Goal: Task Accomplishment & Management: Complete application form

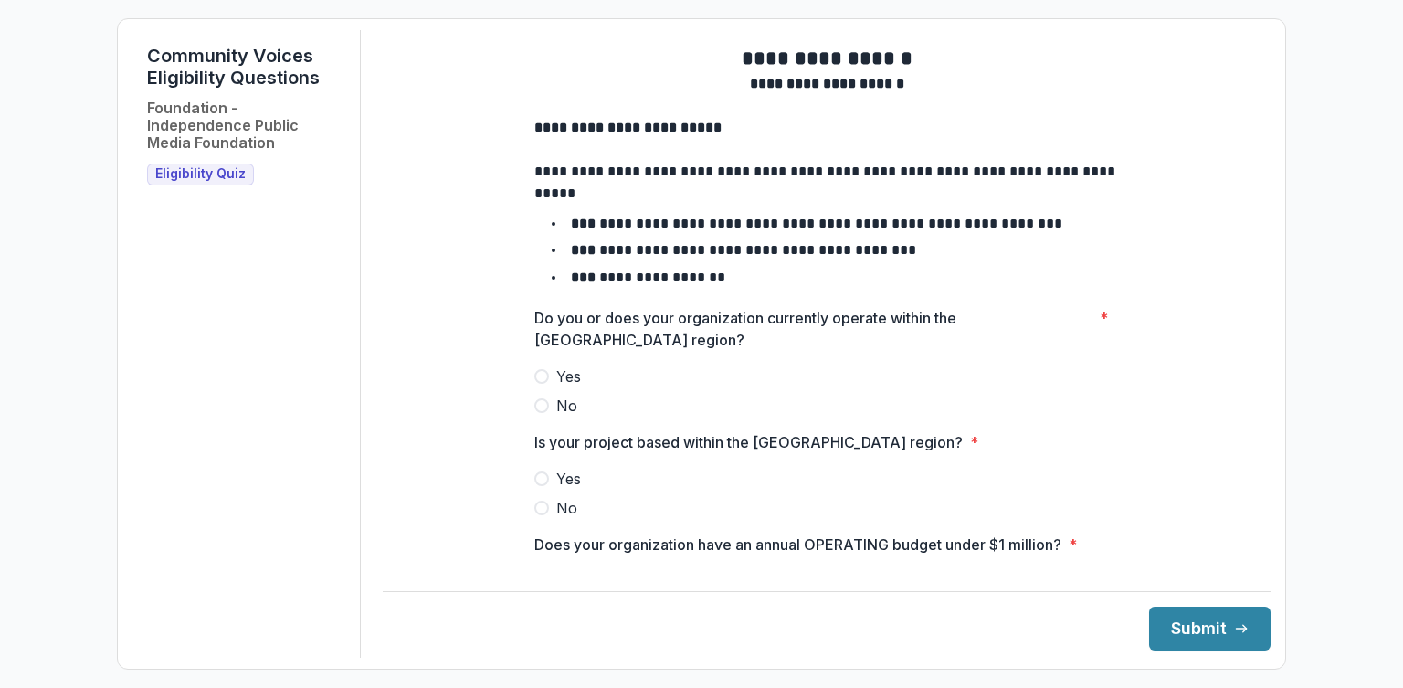
click at [545, 384] on span at bounding box center [541, 376] width 15 height 15
click at [543, 486] on span at bounding box center [541, 478] width 15 height 15
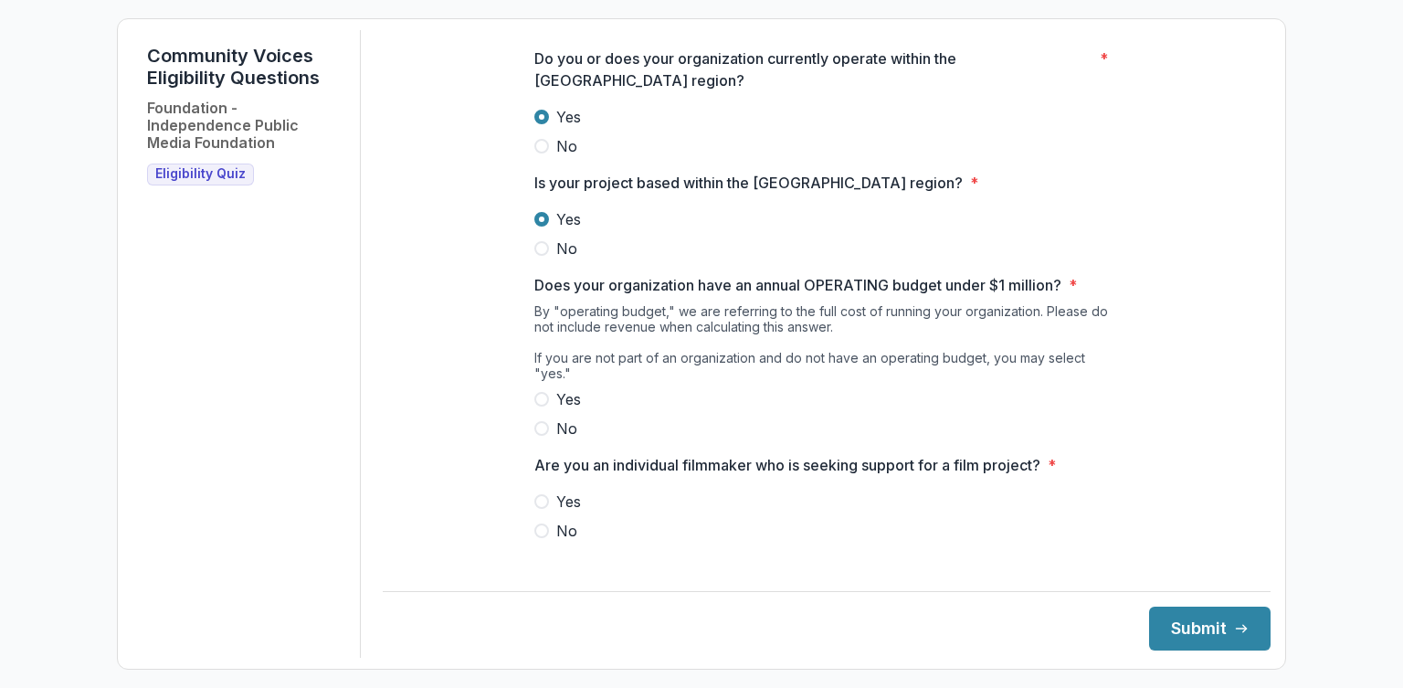
scroll to position [262, 0]
click at [547, 395] on span at bounding box center [541, 396] width 15 height 15
click at [546, 531] on span at bounding box center [541, 528] width 15 height 15
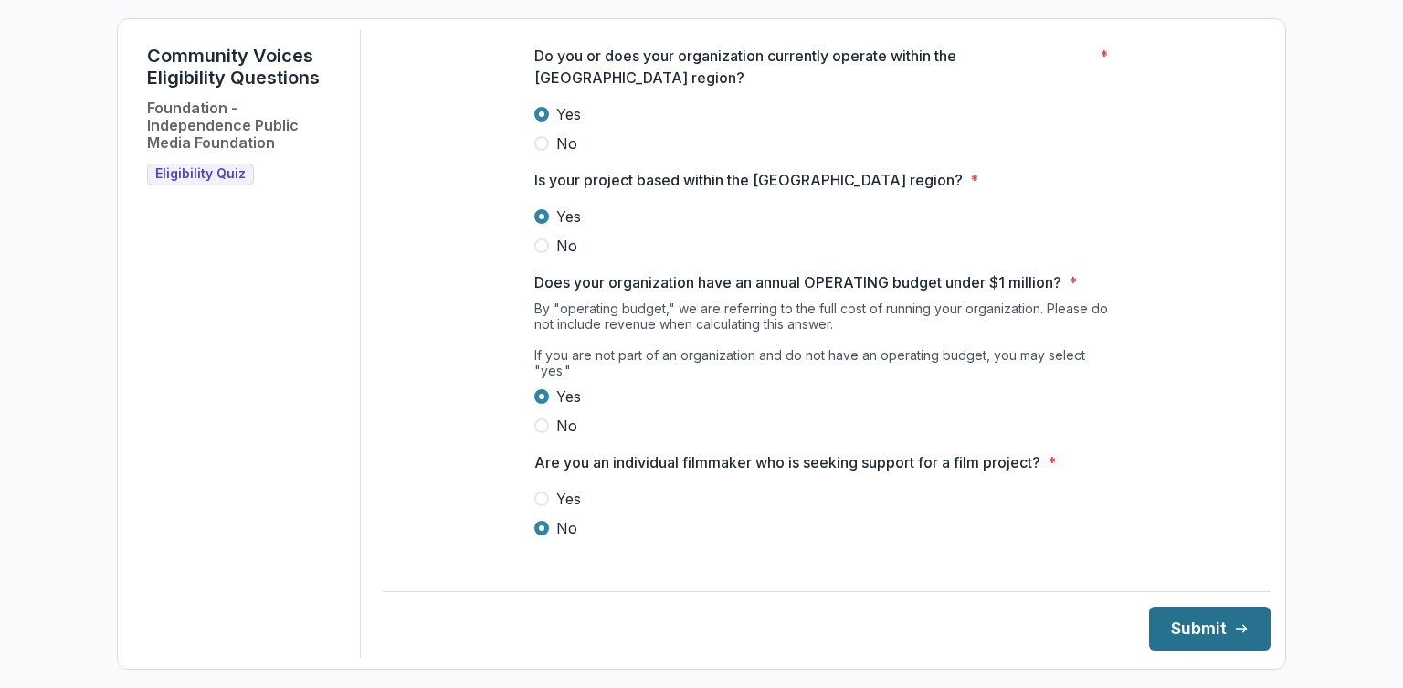
click at [1193, 631] on button "Submit" at bounding box center [1209, 628] width 121 height 44
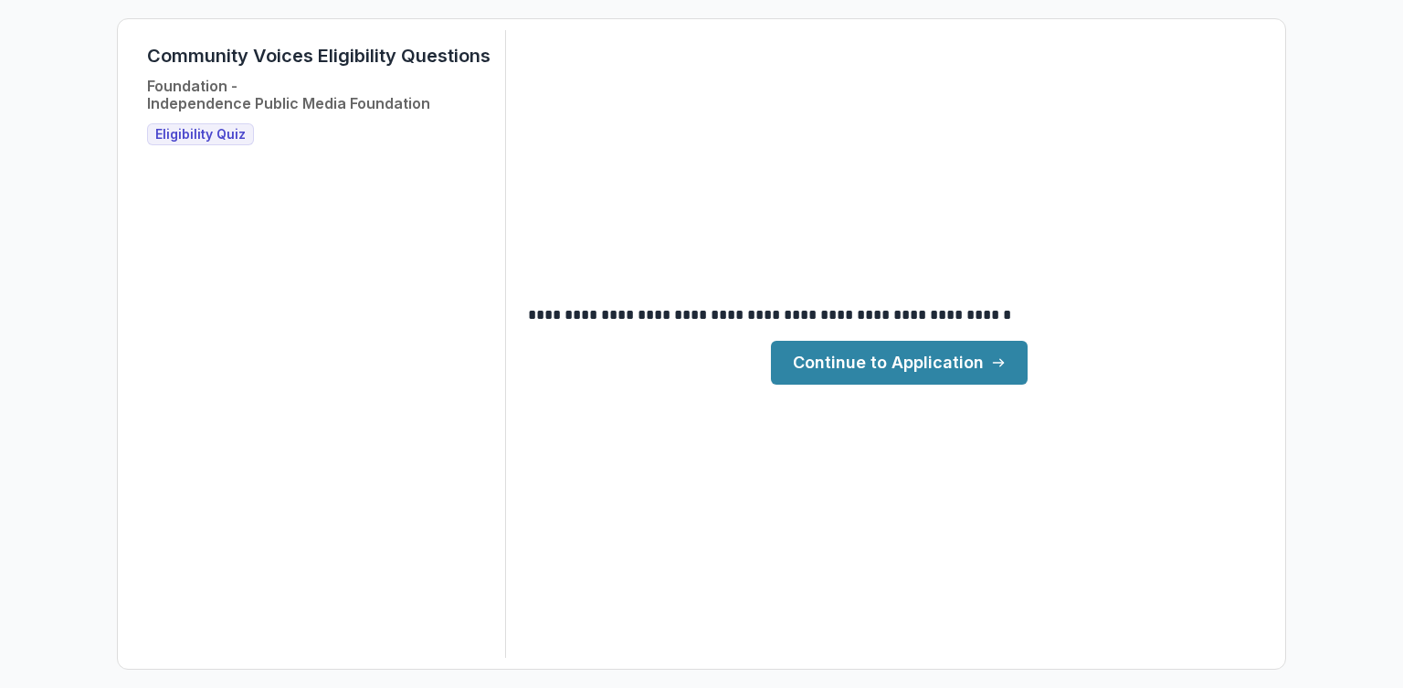
click at [905, 363] on link "Continue to Application" at bounding box center [899, 363] width 257 height 44
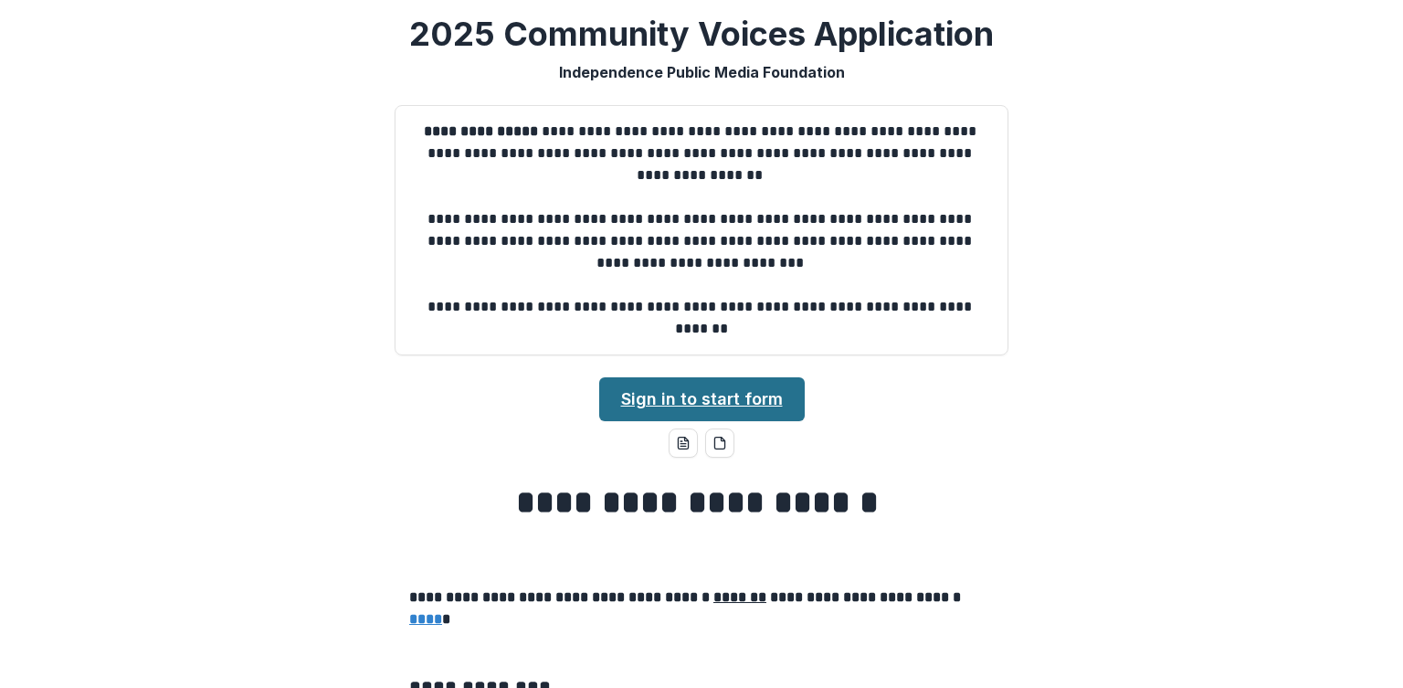
click at [679, 385] on link "Sign in to start form" at bounding box center [702, 399] width 206 height 44
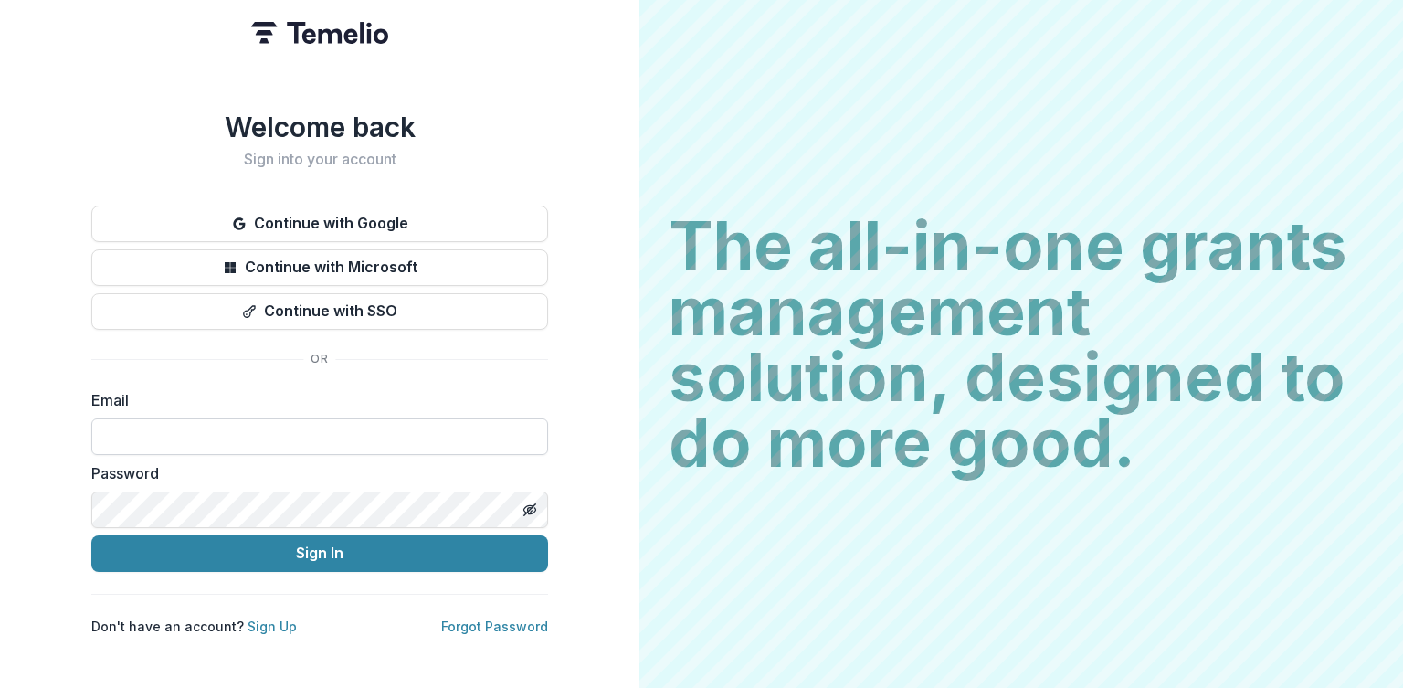
click at [347, 429] on input at bounding box center [319, 436] width 457 height 37
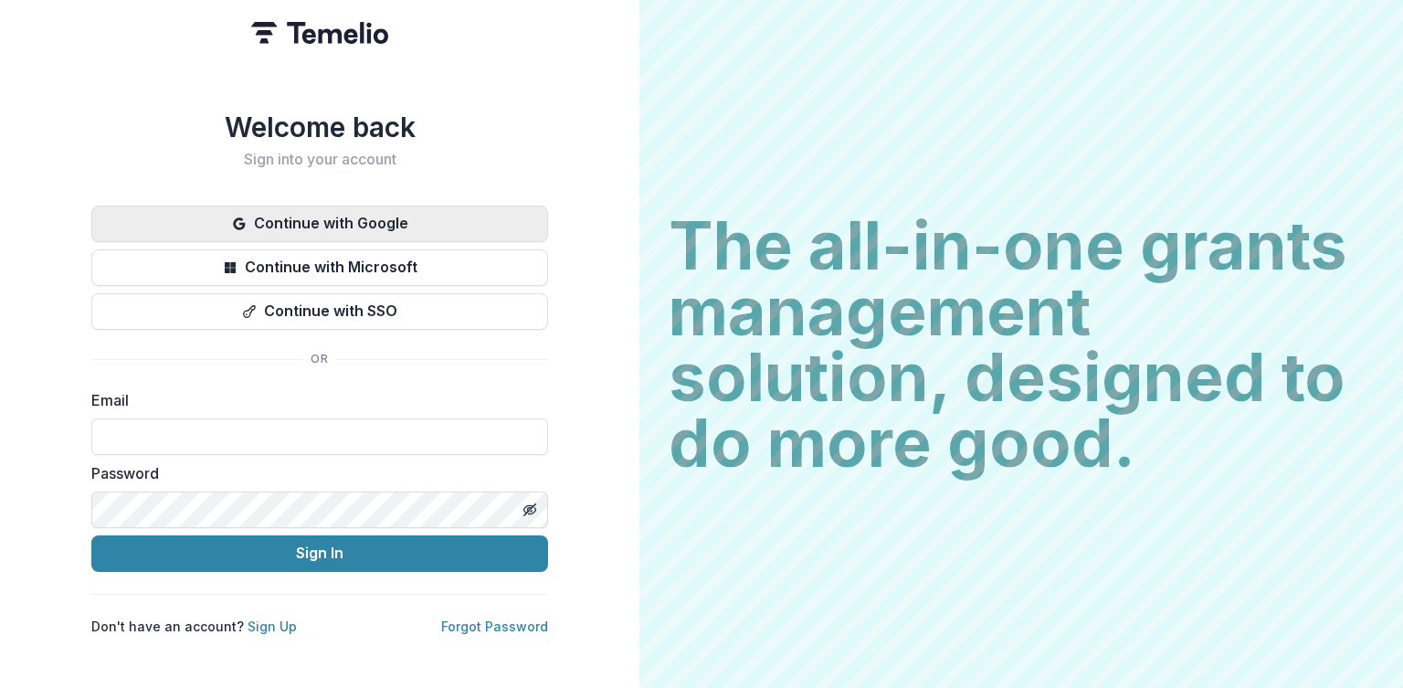
click at [364, 207] on button "Continue with Google" at bounding box center [319, 224] width 457 height 37
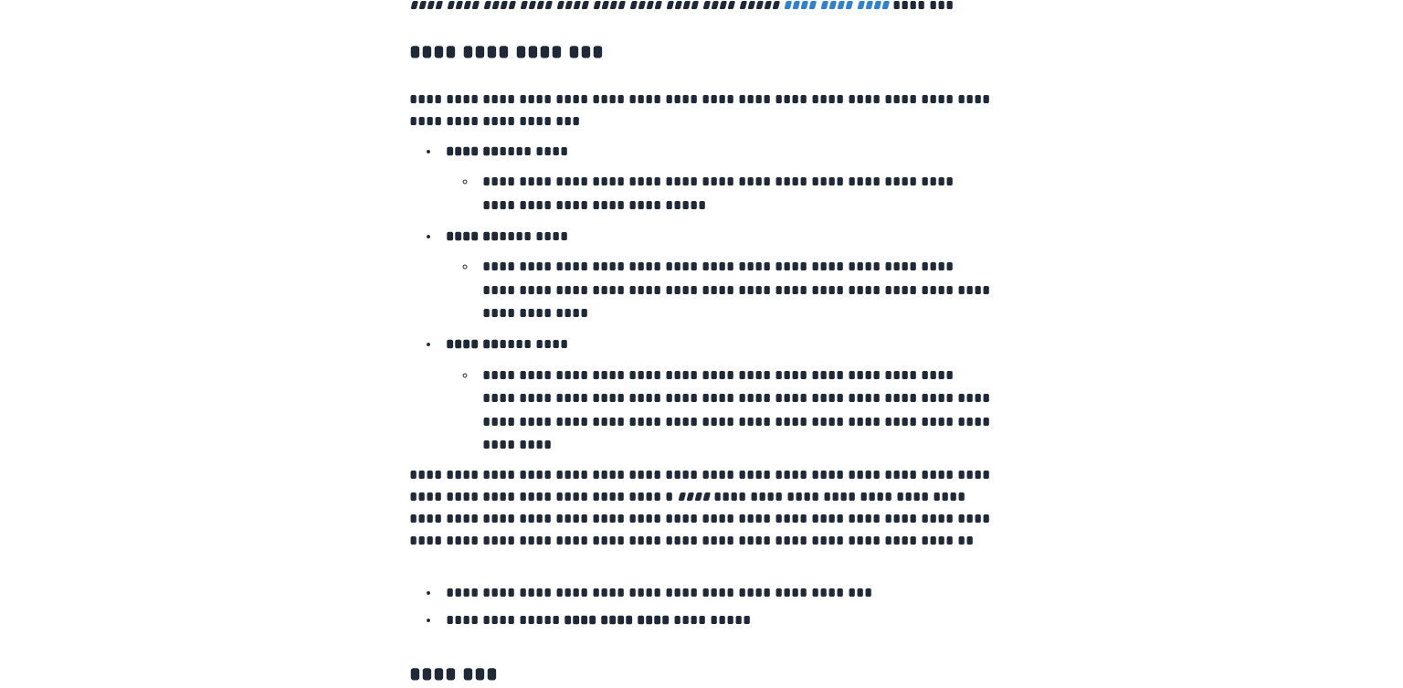
scroll to position [3194, 0]
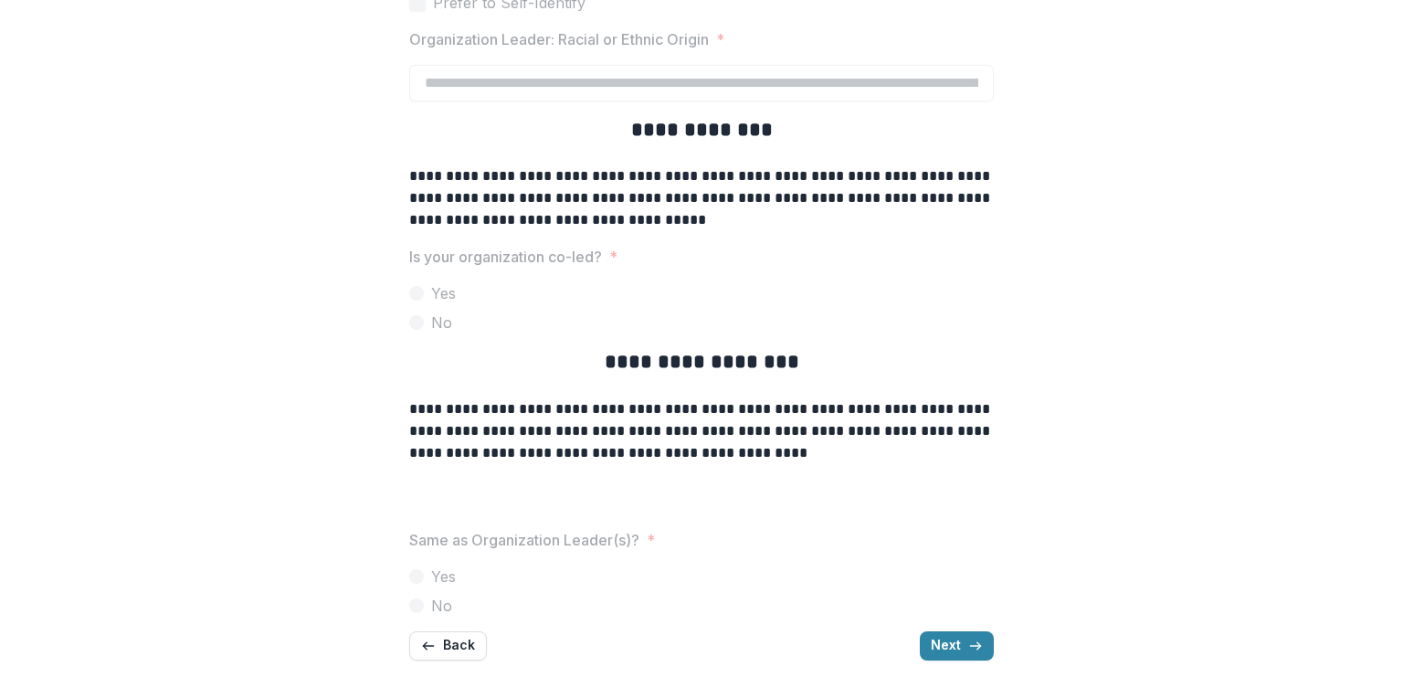
scroll to position [0, 0]
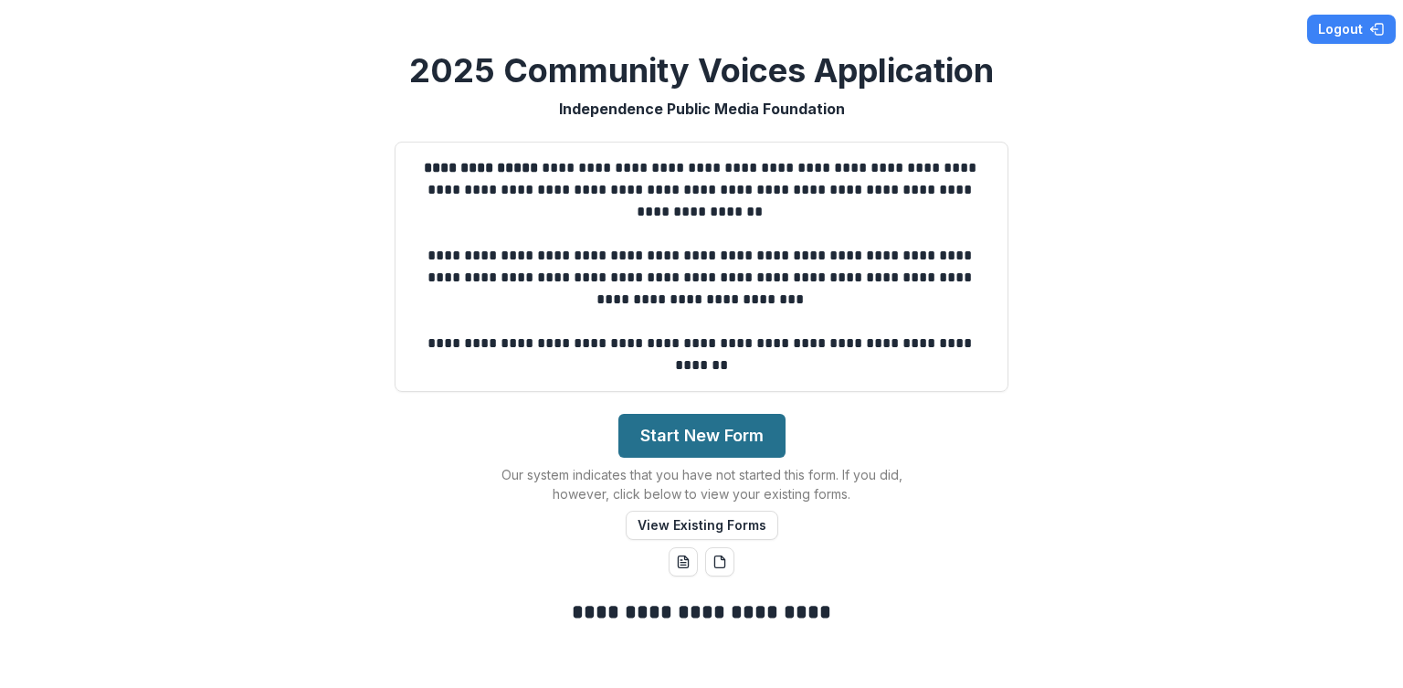
click at [678, 448] on button "Start New Form" at bounding box center [701, 436] width 167 height 44
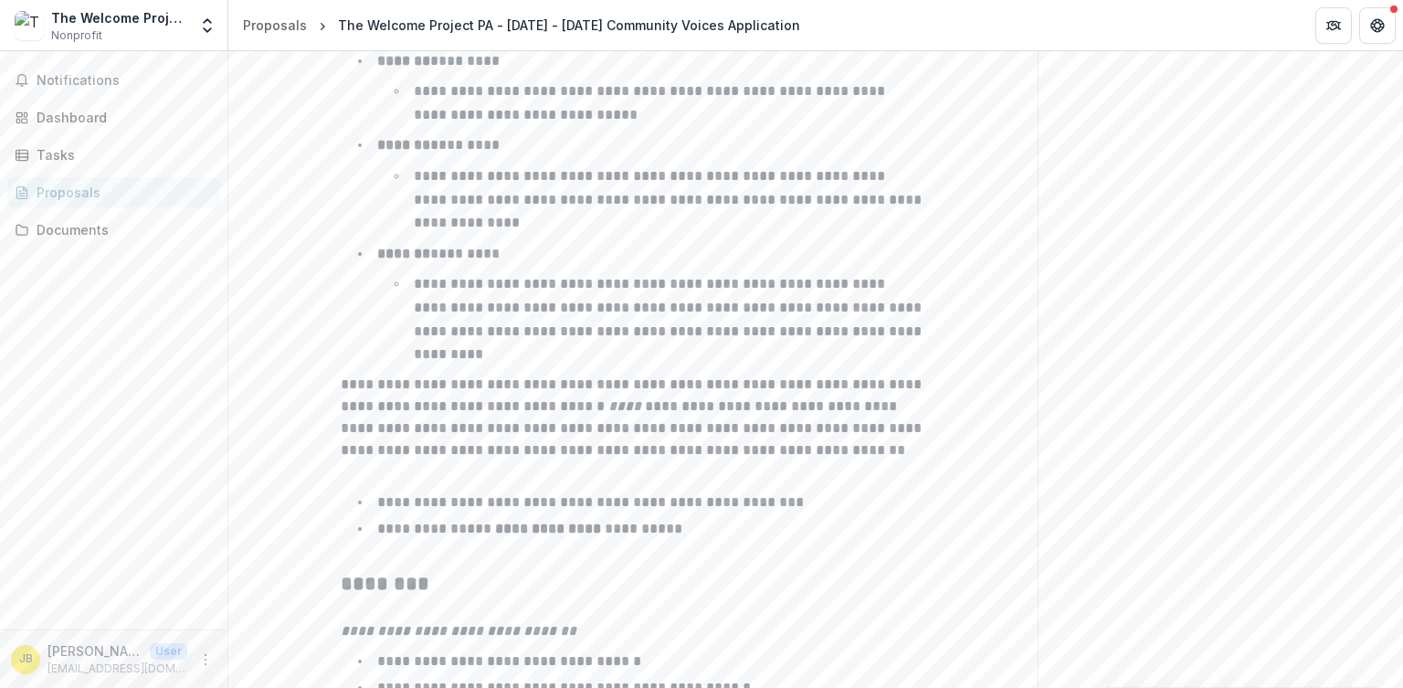
scroll to position [2930, 0]
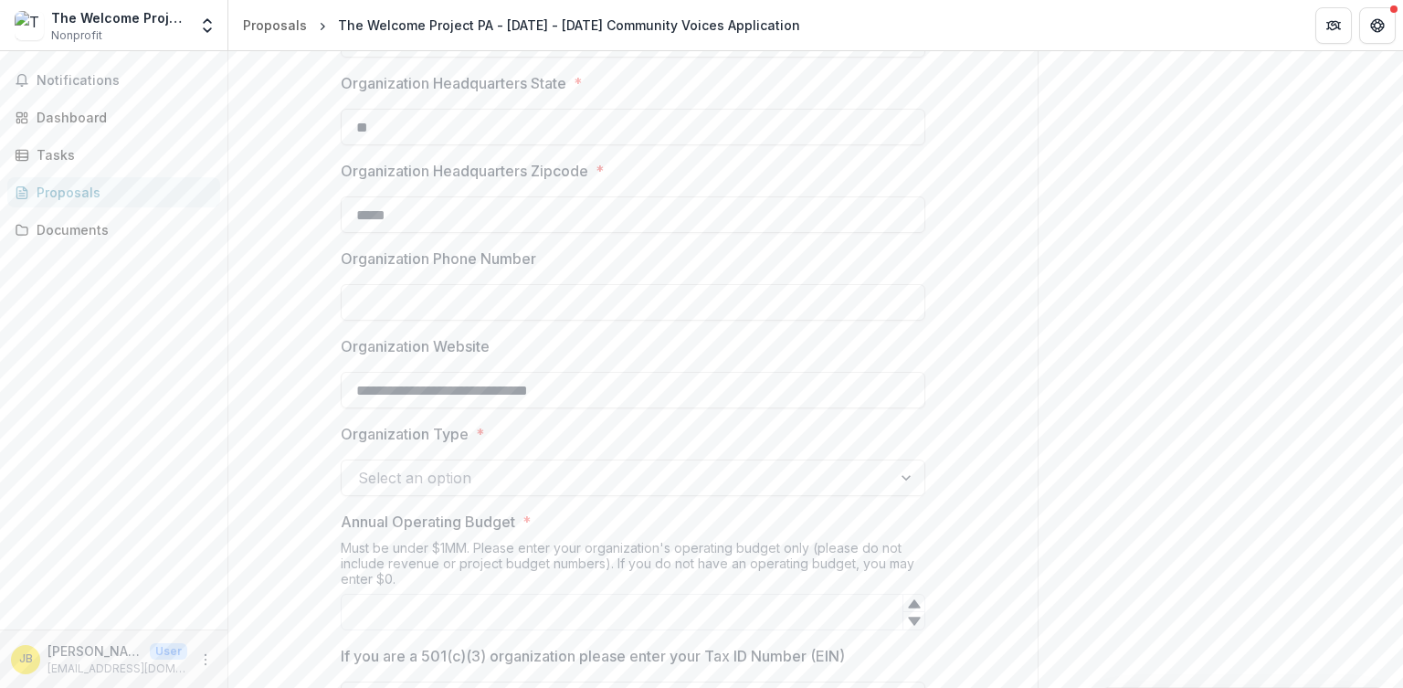
scroll to position [892, 0]
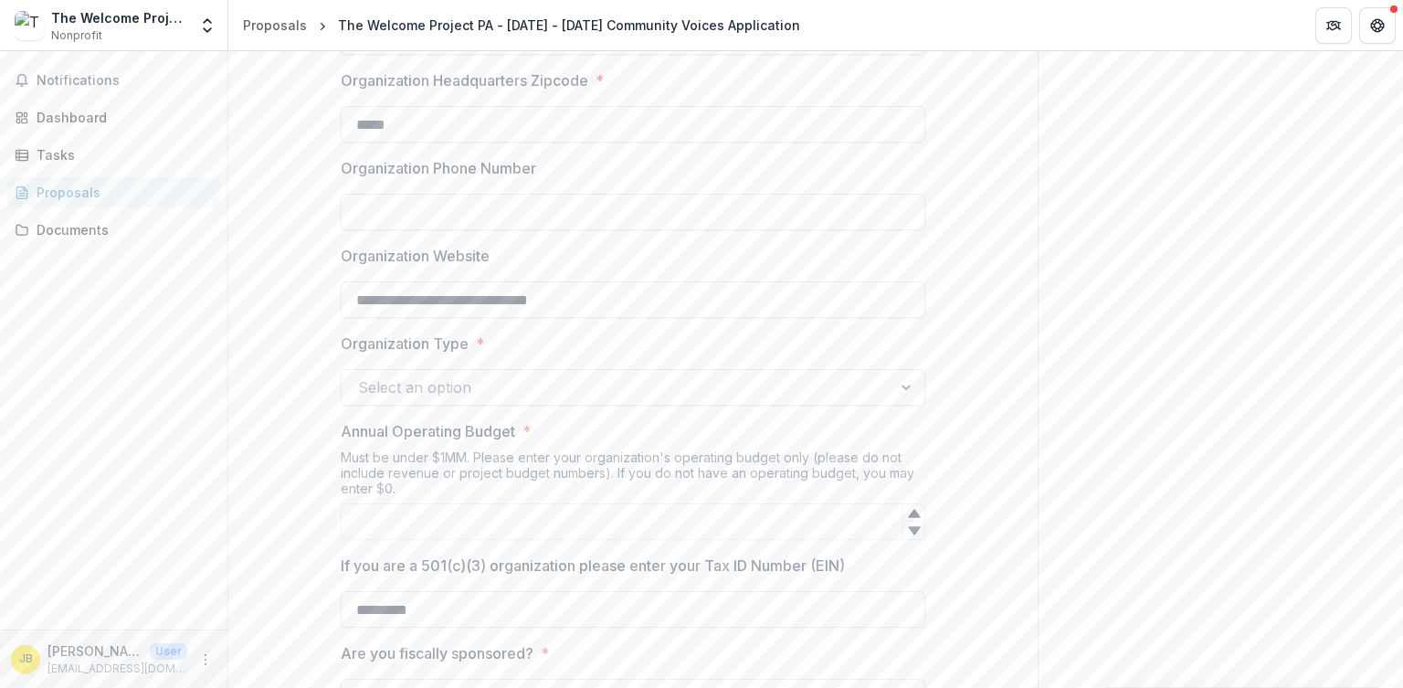
click at [449, 208] on input "Organization Phone Number" at bounding box center [633, 212] width 585 height 37
type input "**********"
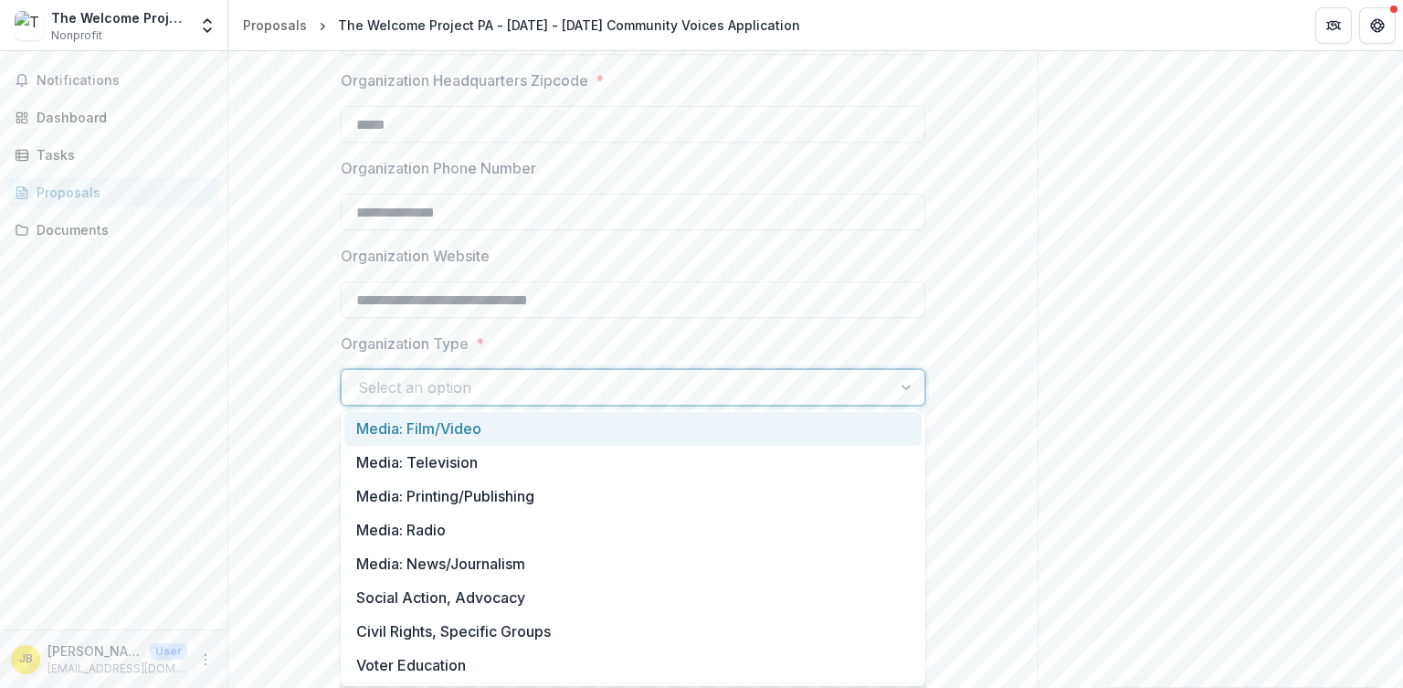
click at [444, 394] on div at bounding box center [616, 387] width 517 height 26
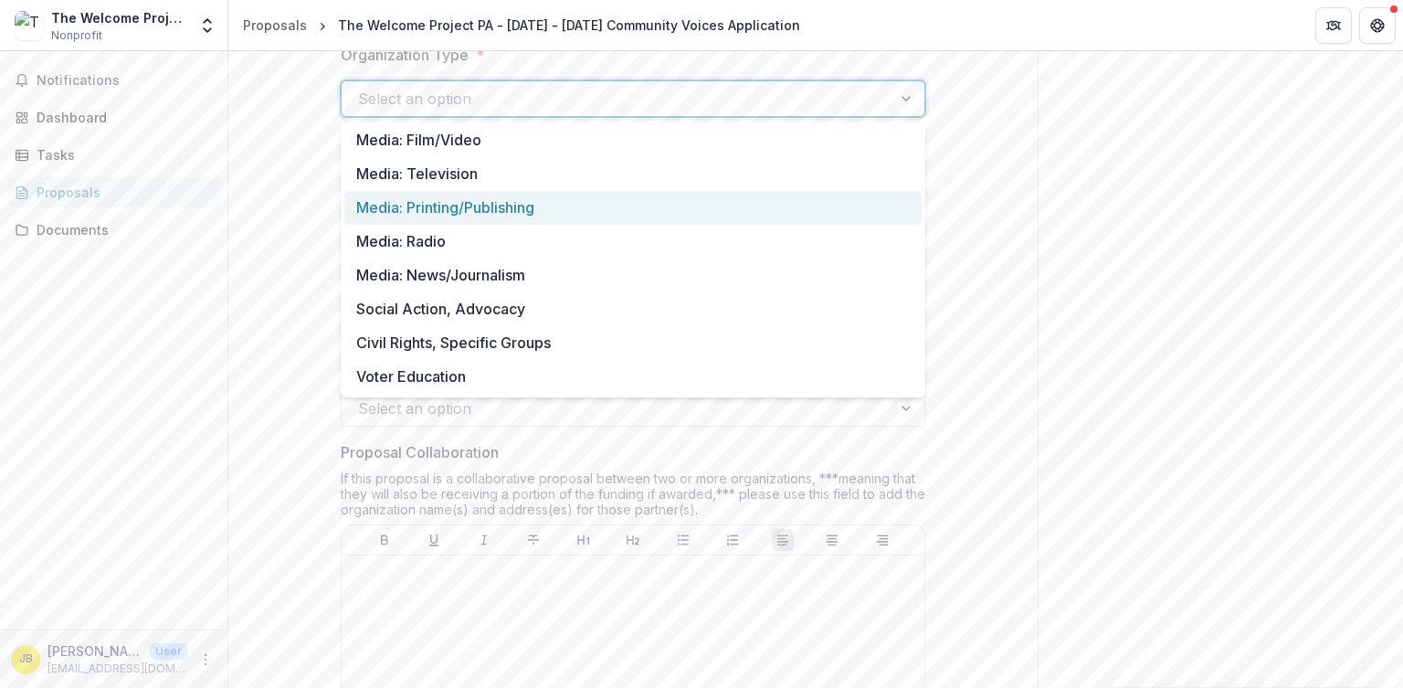
scroll to position [29, 0]
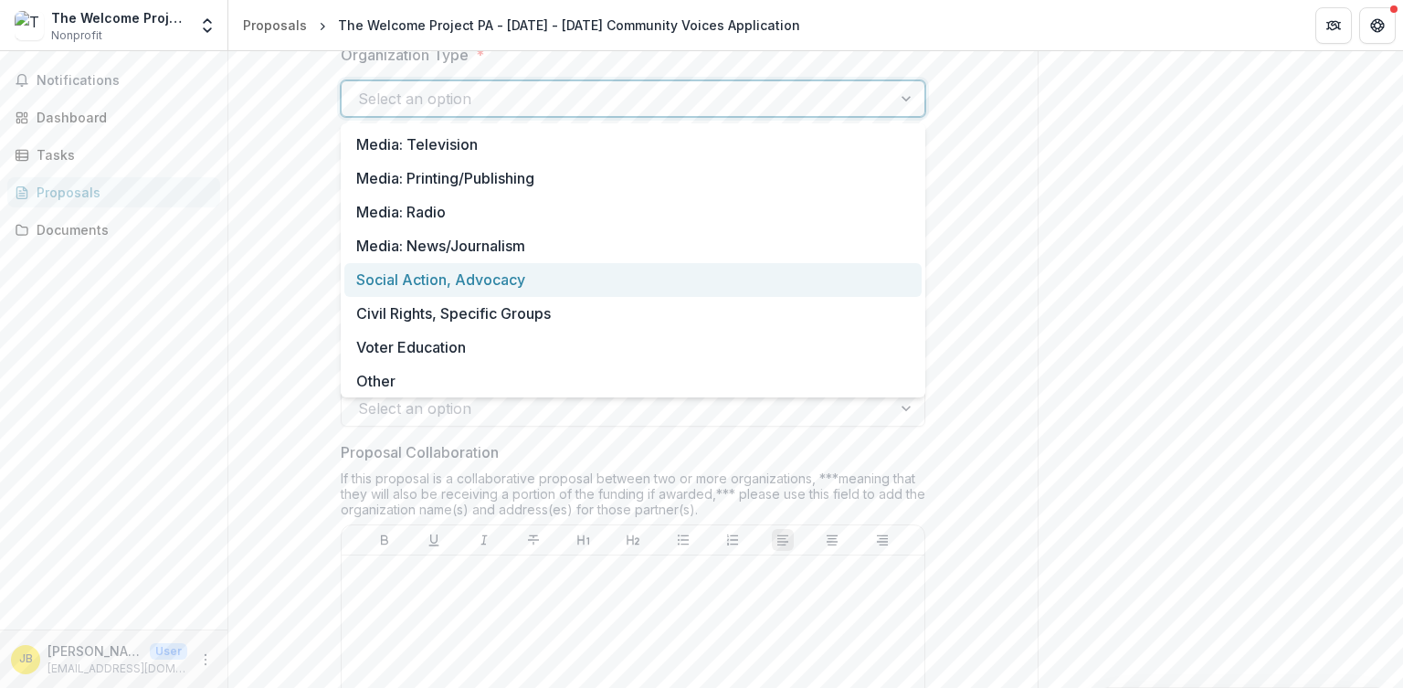
click at [462, 290] on div "Social Action, Advocacy" at bounding box center [632, 280] width 577 height 34
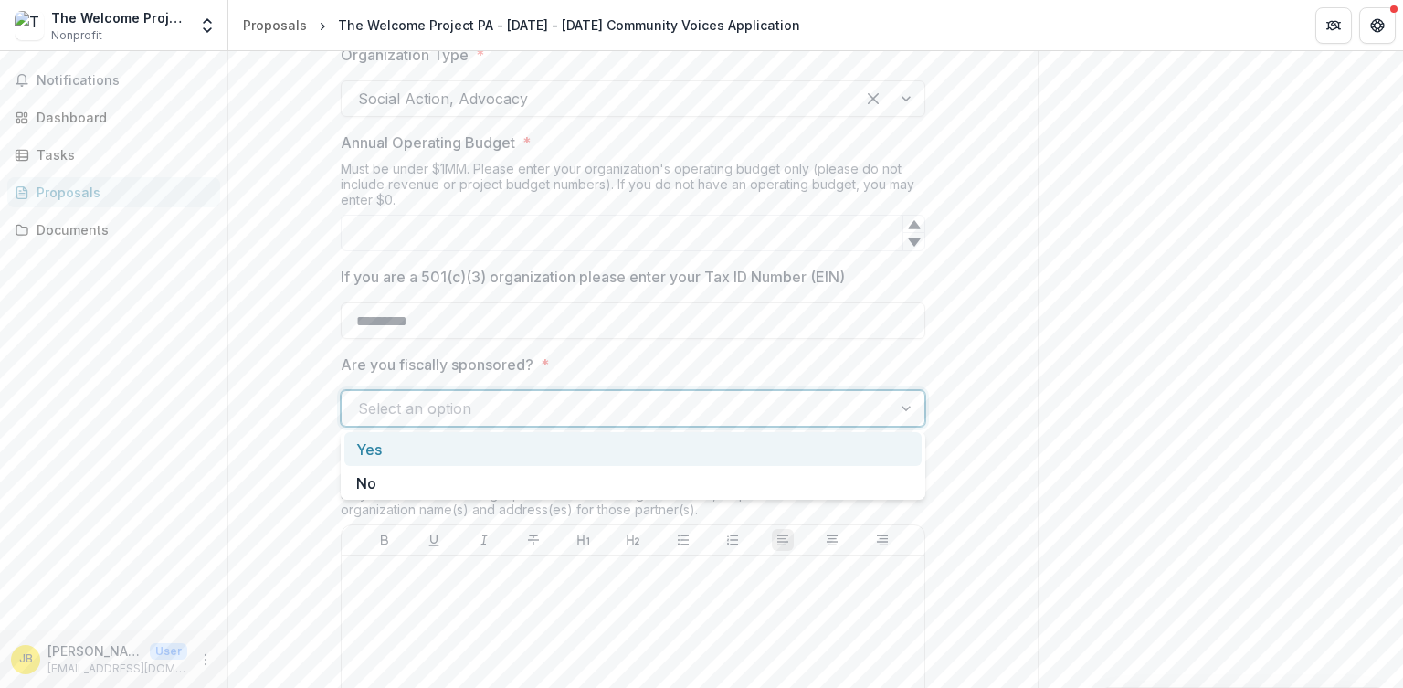
click at [509, 417] on div at bounding box center [616, 408] width 517 height 26
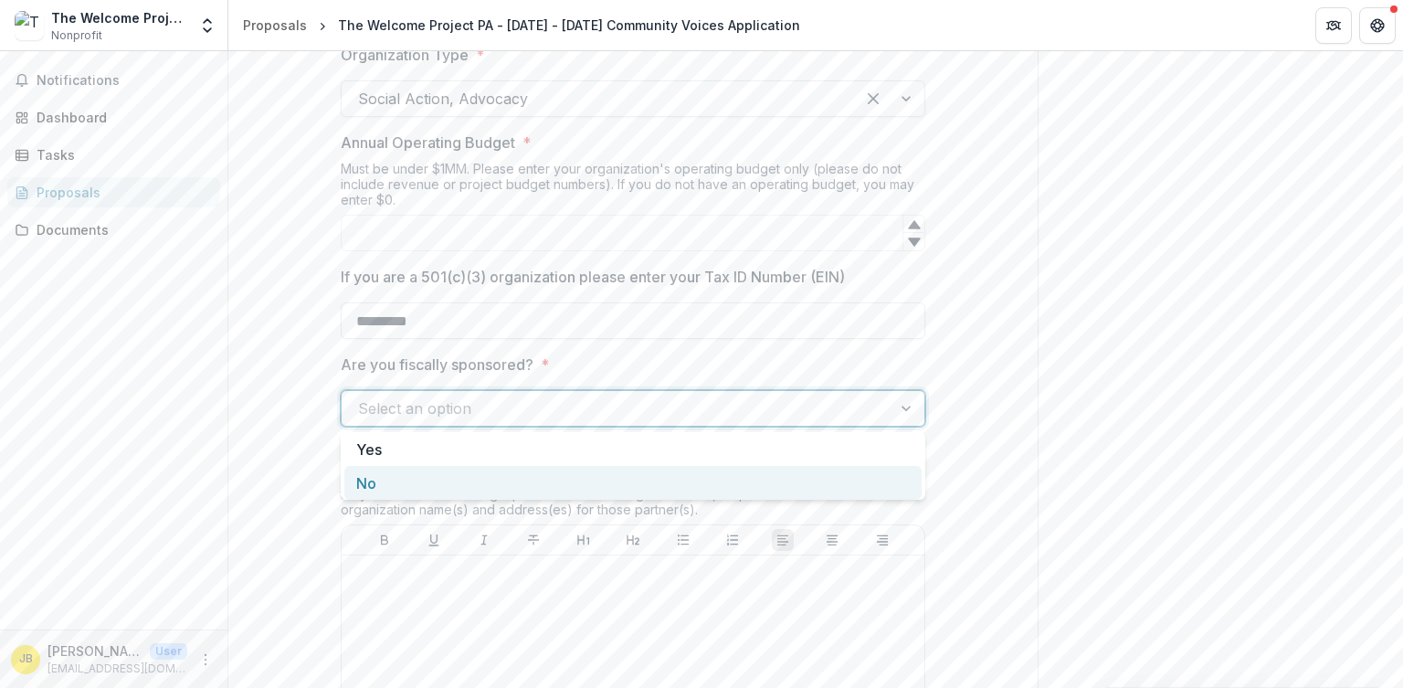
click at [402, 481] on div "No" at bounding box center [632, 483] width 577 height 34
click at [523, 229] on input "Annual Operating Budget *" at bounding box center [633, 233] width 585 height 37
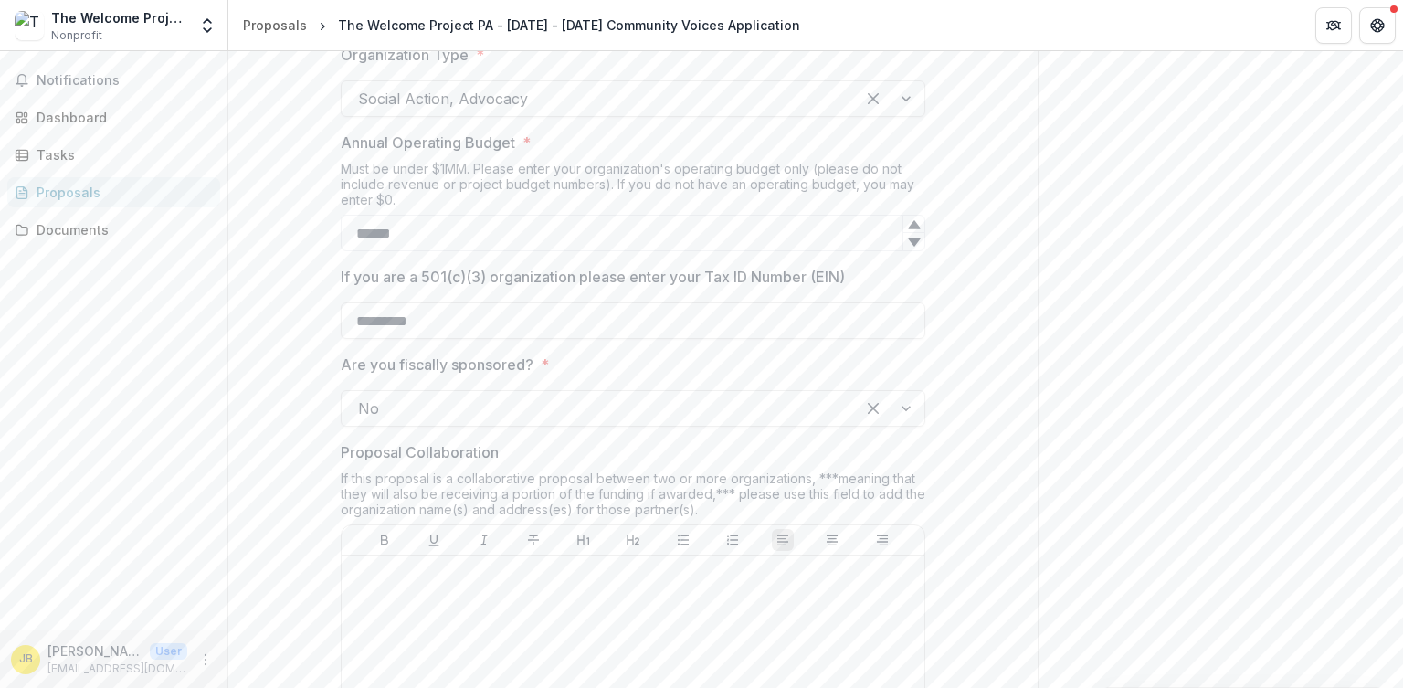
type input "******"
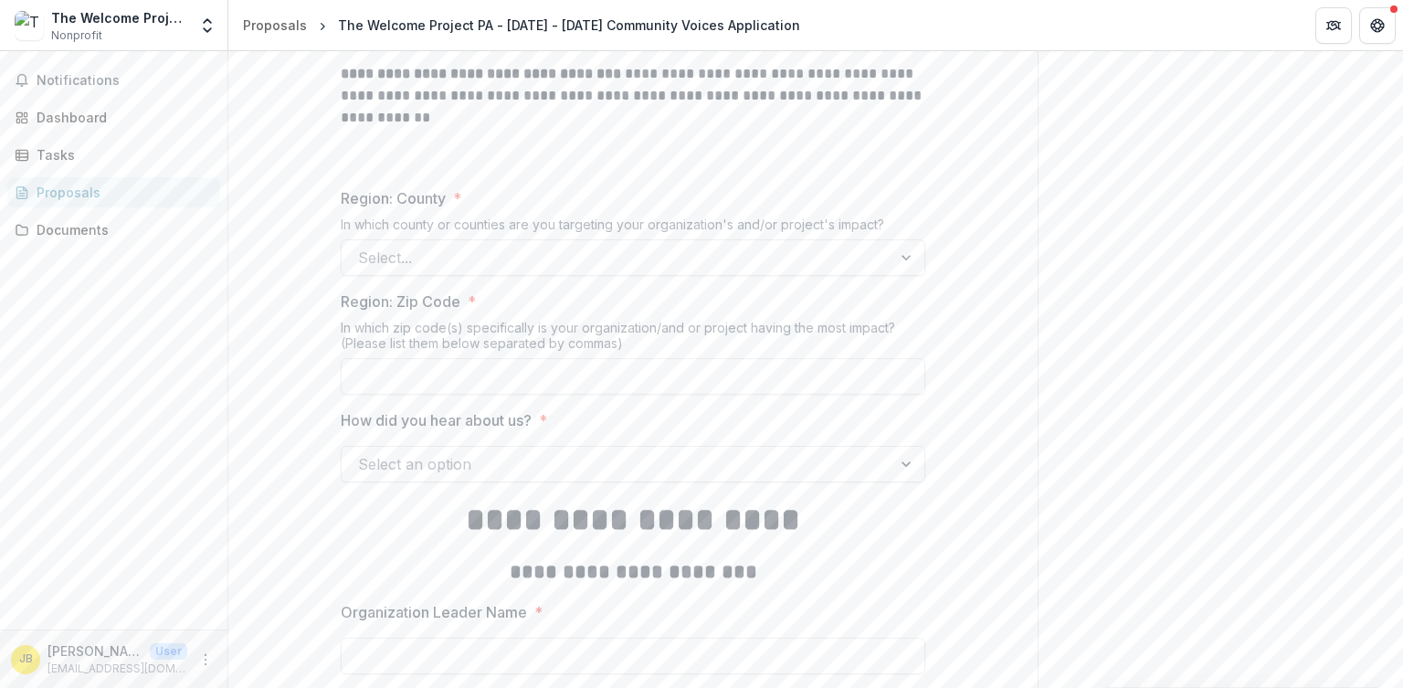
scroll to position [2068, 0]
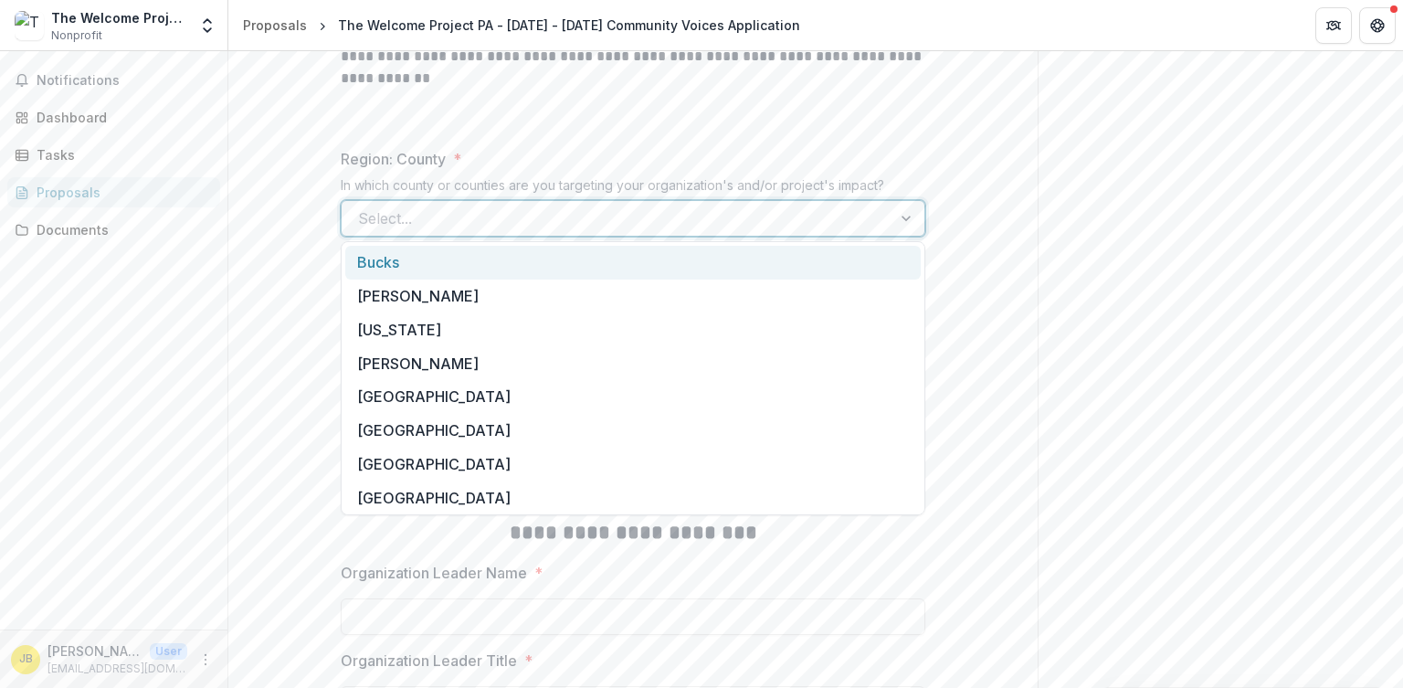
click at [459, 212] on div at bounding box center [616, 219] width 517 height 26
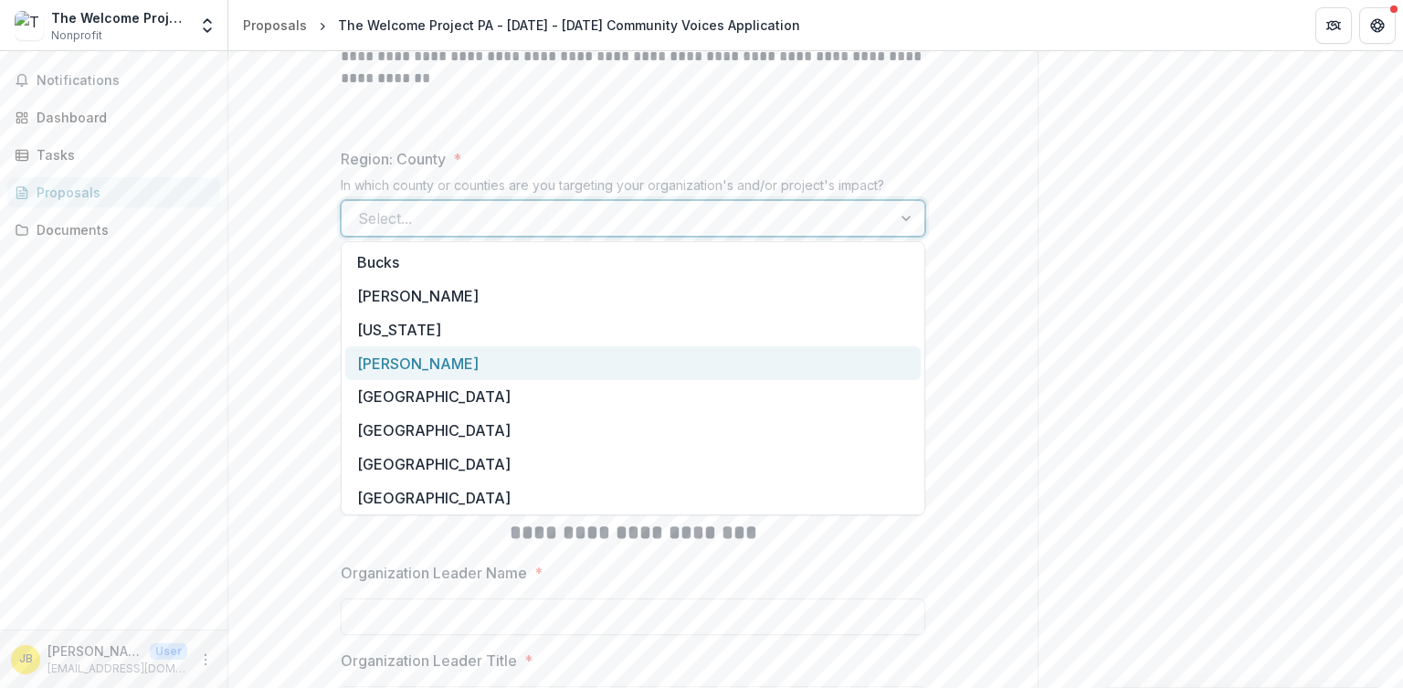
click at [453, 357] on div "[PERSON_NAME]" at bounding box center [632, 363] width 575 height 34
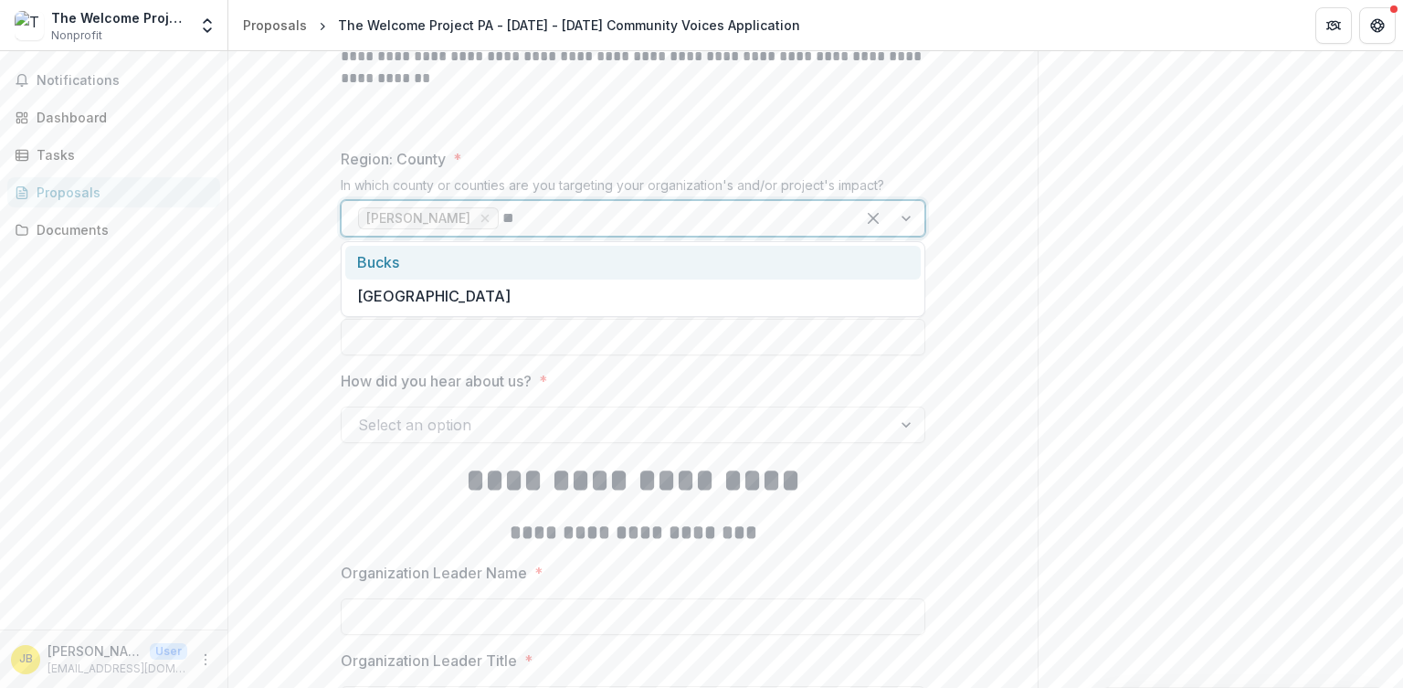
type input "*"
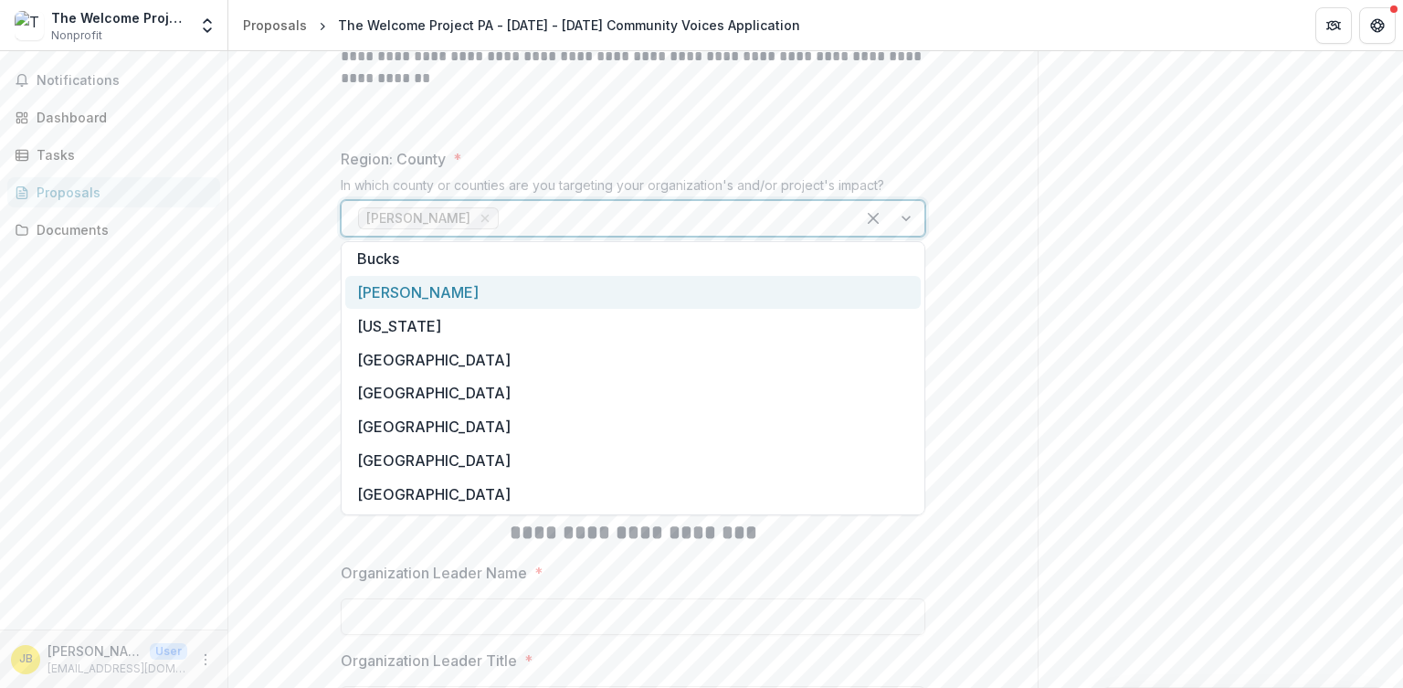
scroll to position [0, 0]
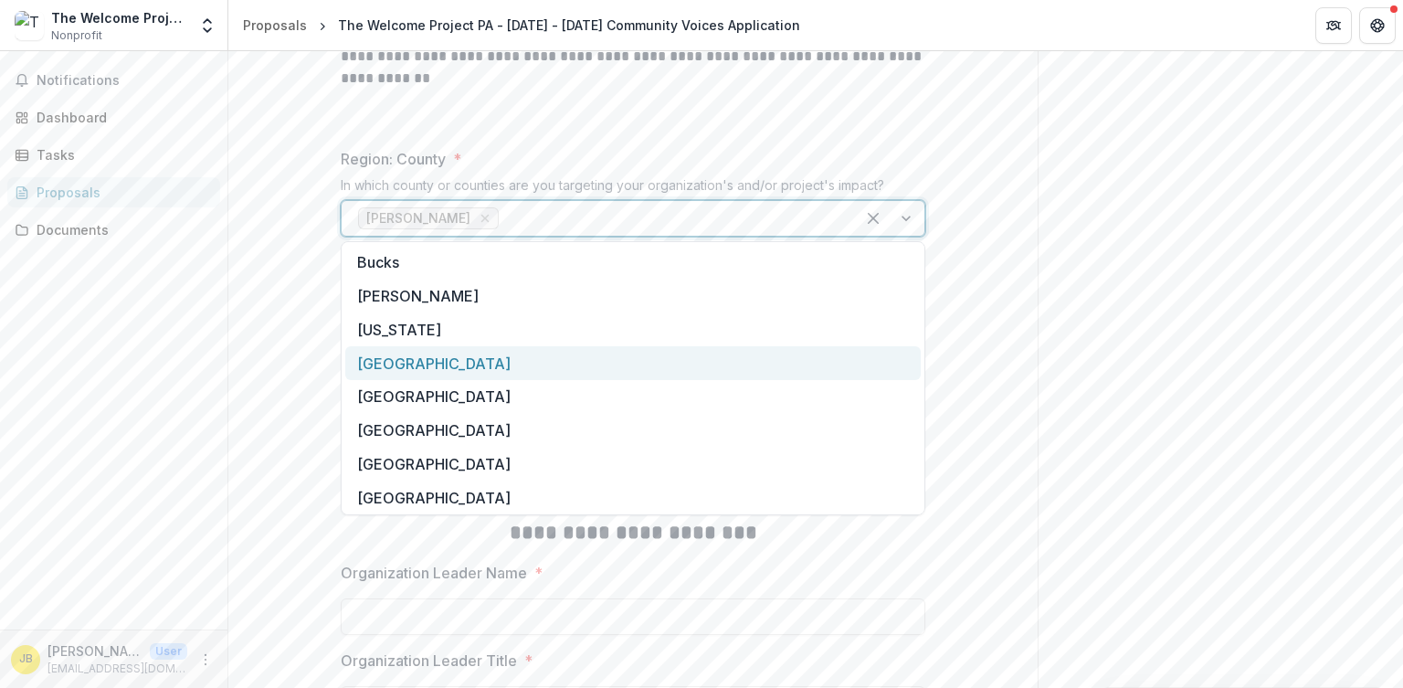
click at [433, 354] on div "[GEOGRAPHIC_DATA]" at bounding box center [632, 363] width 575 height 34
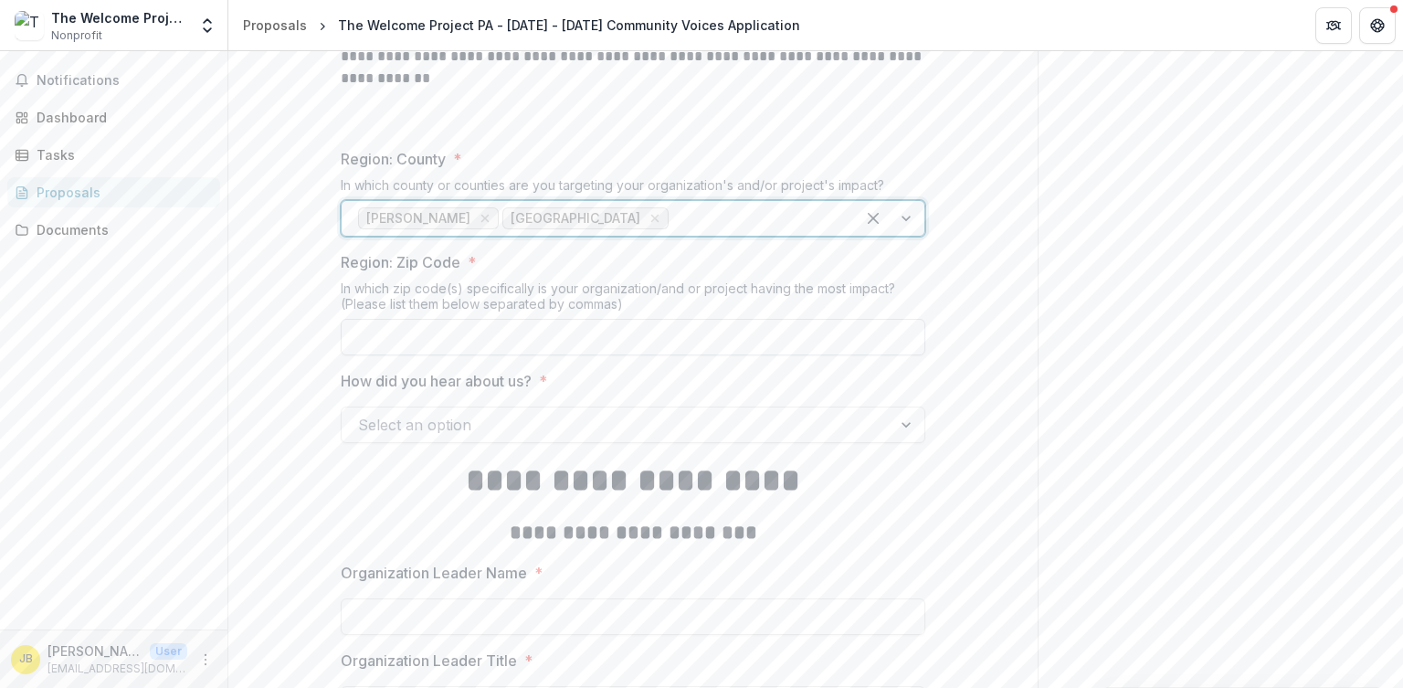
click at [456, 333] on input "Region: Zip Code *" at bounding box center [633, 337] width 585 height 37
type input "******"
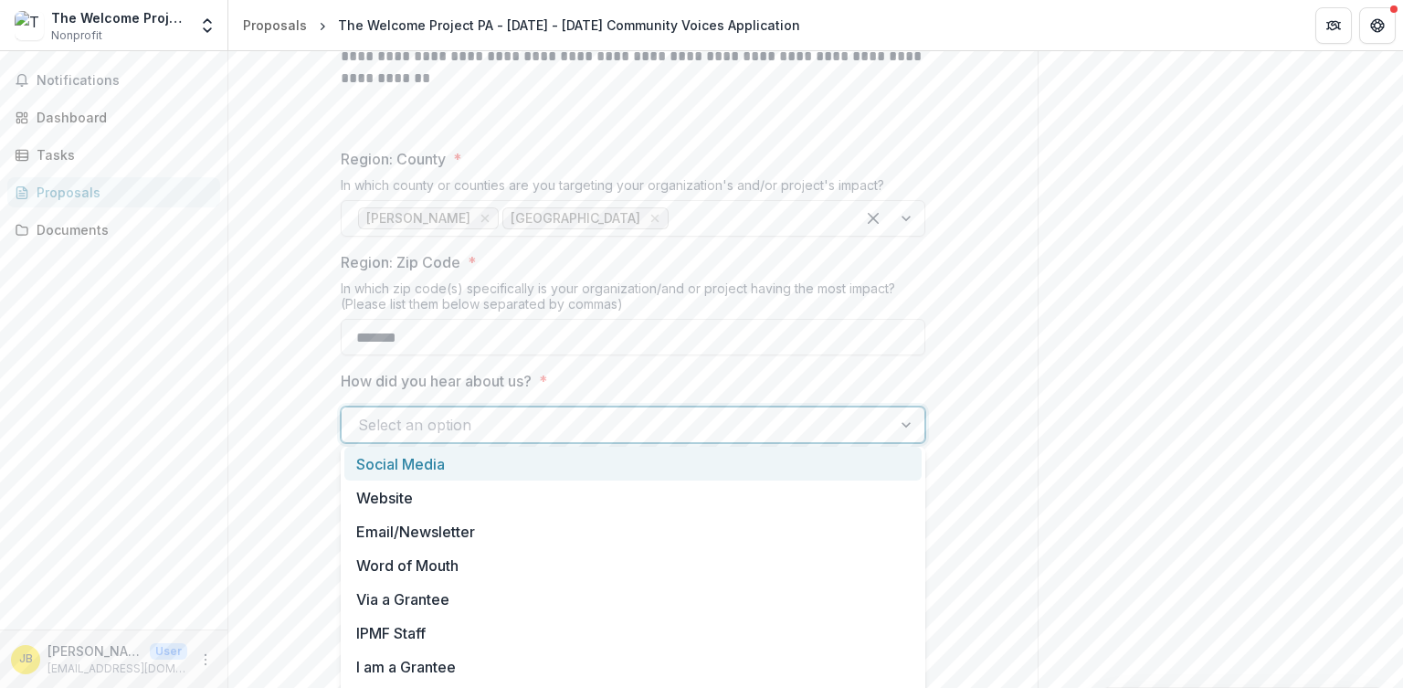
click at [497, 417] on div at bounding box center [616, 425] width 517 height 26
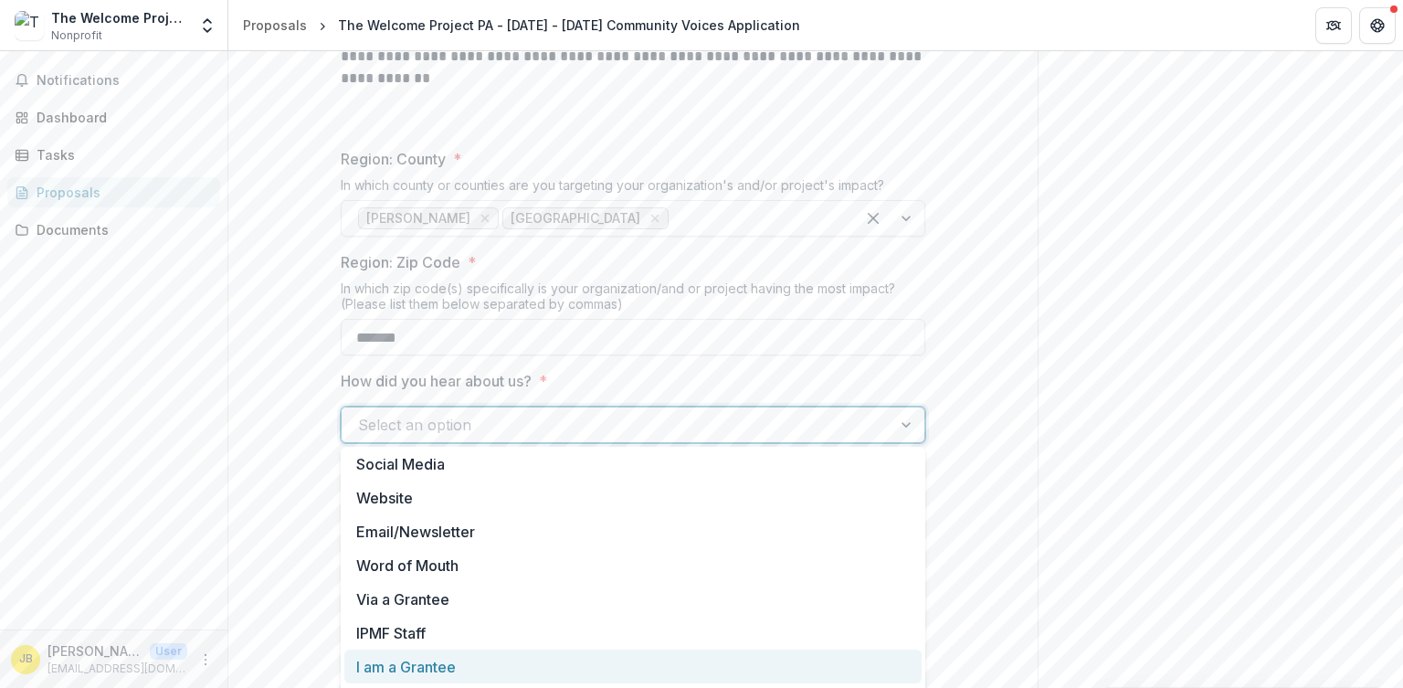
click at [604, 650] on div "I am a Grantee" at bounding box center [632, 666] width 577 height 34
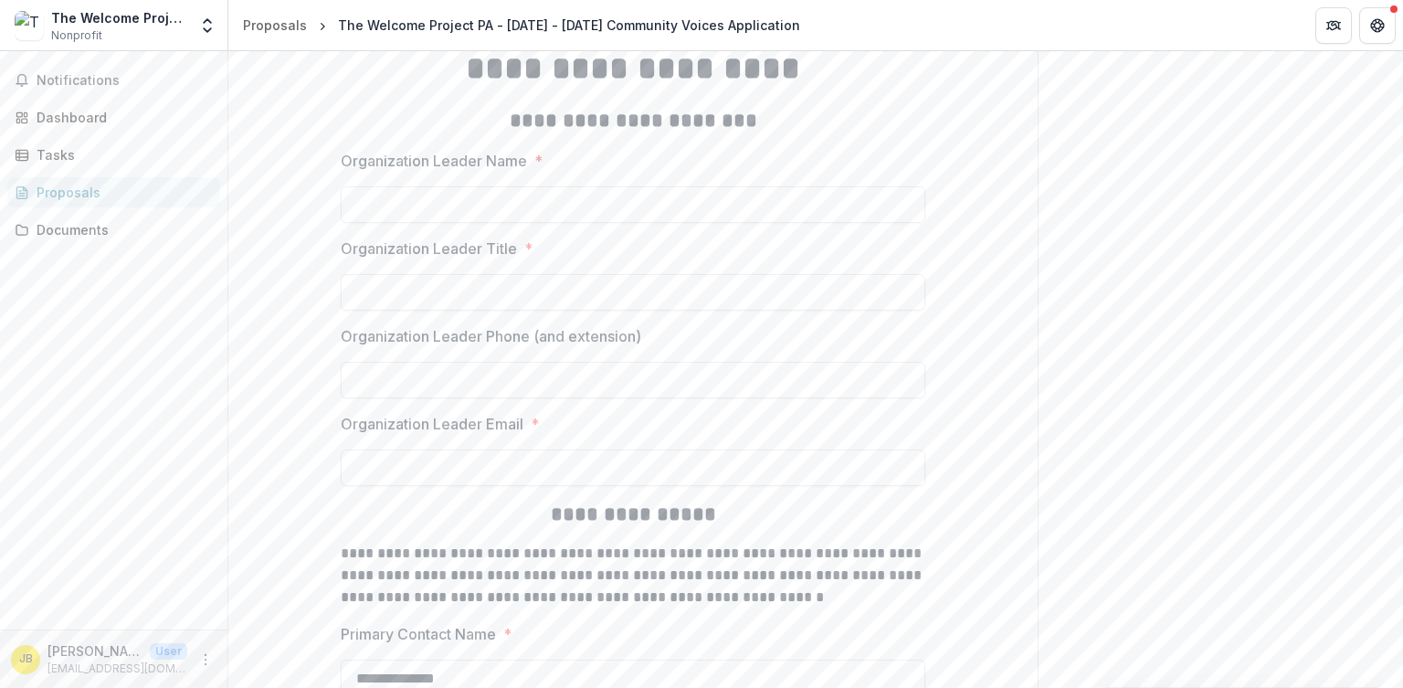
scroll to position [2486, 0]
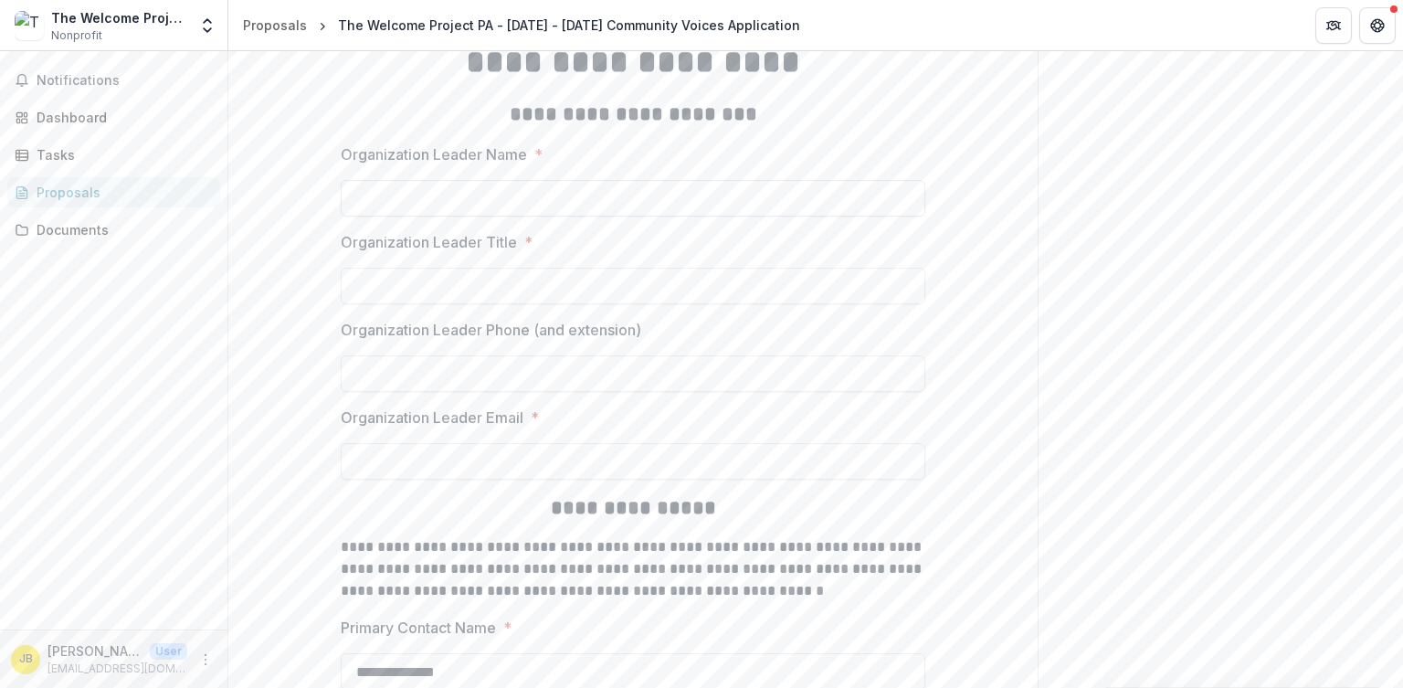
click at [616, 195] on input "Organization Leader Name *" at bounding box center [633, 198] width 585 height 37
type input "**********"
type input "**"
click at [550, 368] on input "Organization Leader Phone (and extension)" at bounding box center [633, 373] width 585 height 37
type input "**********"
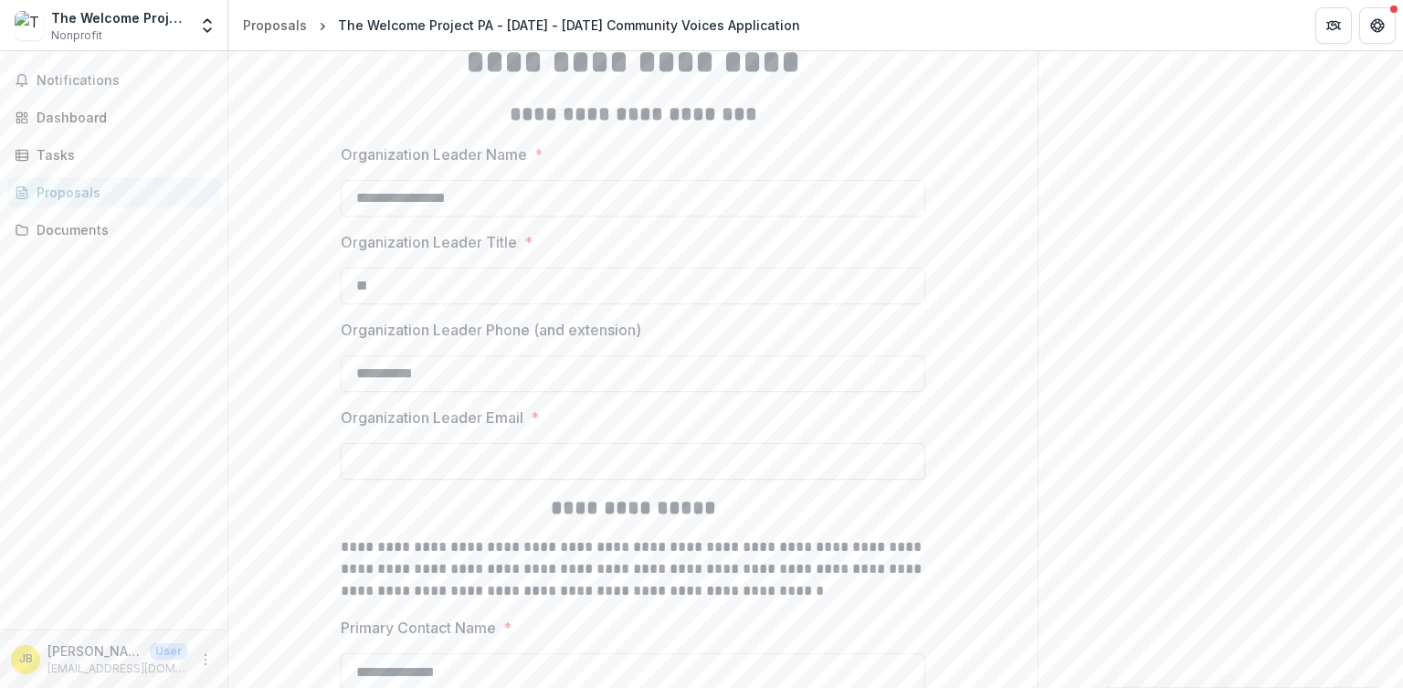
click at [451, 458] on input "Organization Leader Email *" at bounding box center [633, 461] width 585 height 37
type input "**********"
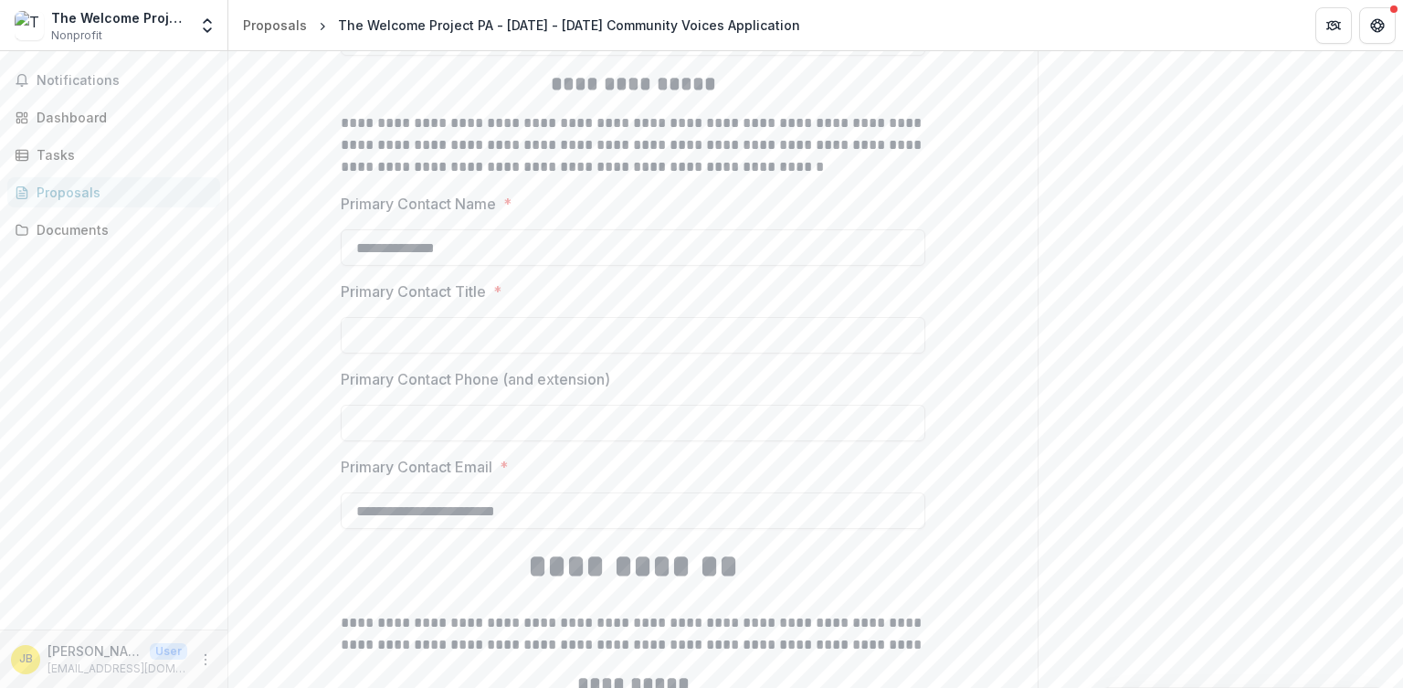
scroll to position [2927, 0]
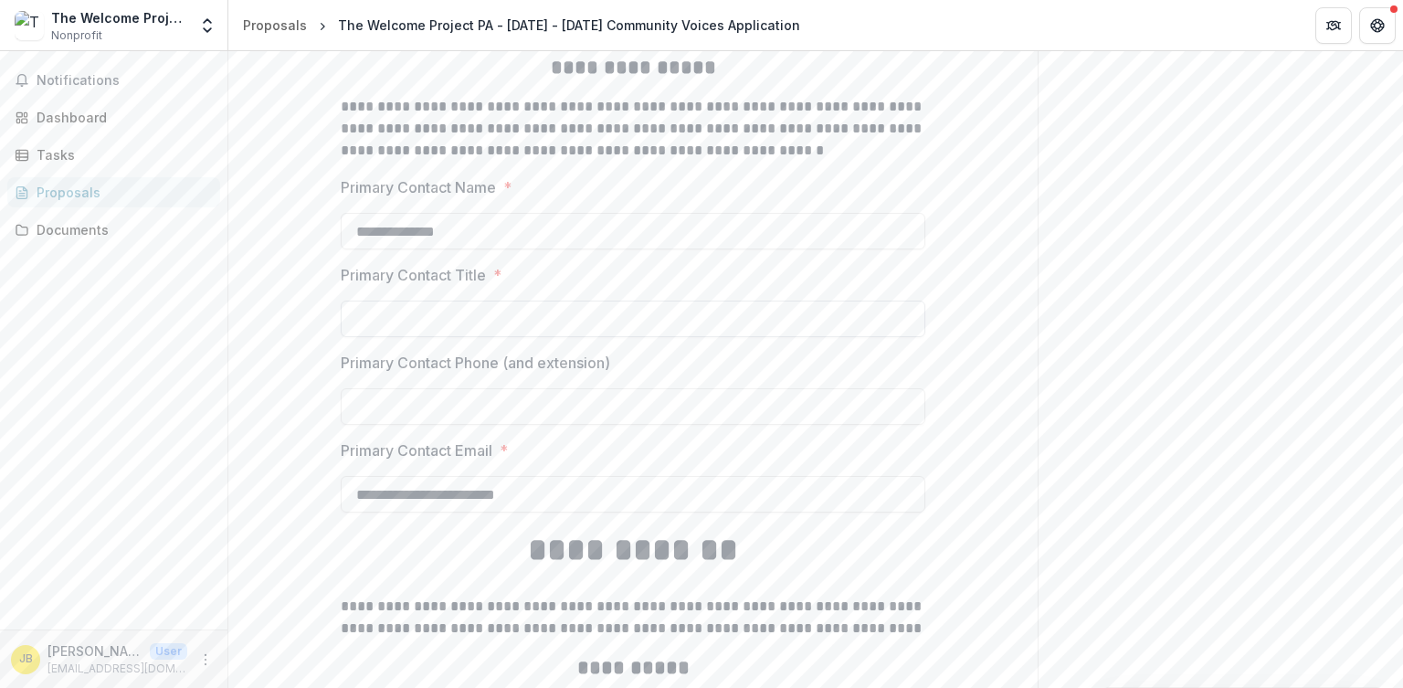
click at [543, 313] on input "Primary Contact Title *" at bounding box center [633, 319] width 585 height 37
type input "**"
click at [518, 416] on input "Primary Contact Phone (and extension)" at bounding box center [633, 406] width 585 height 37
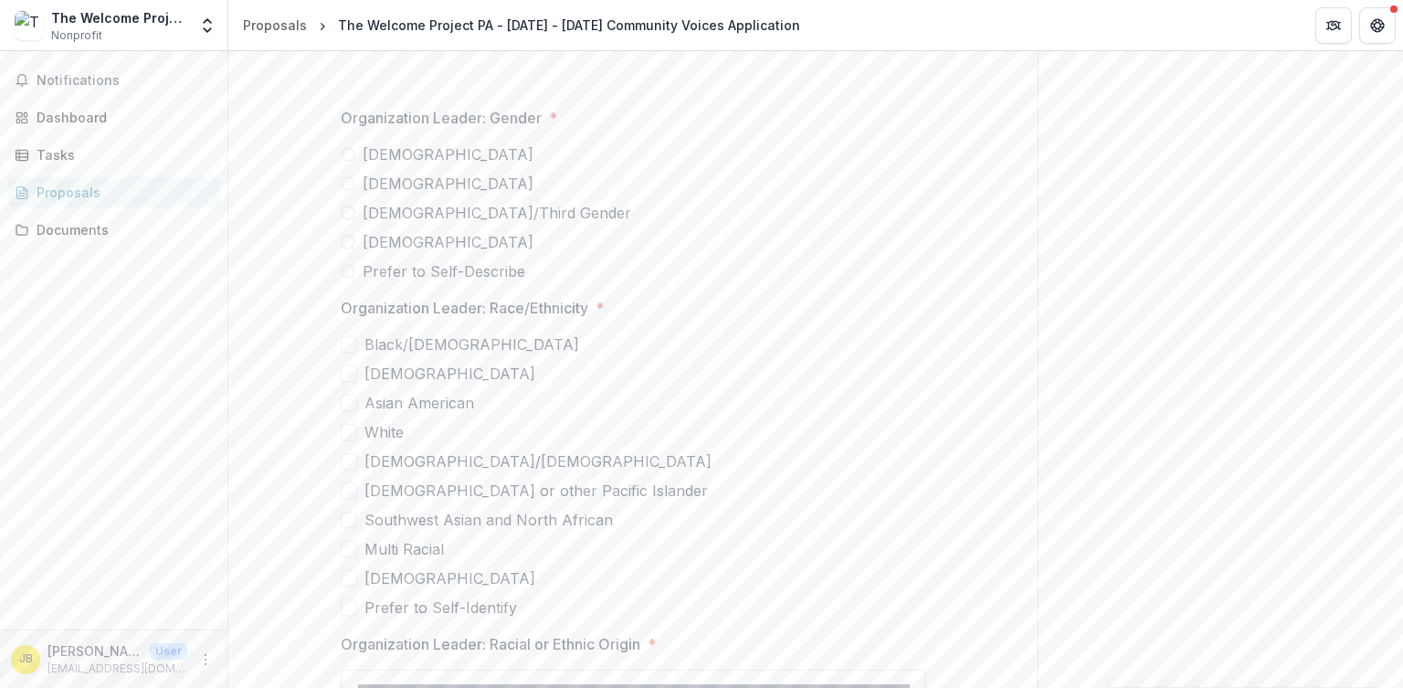
scroll to position [3611, 0]
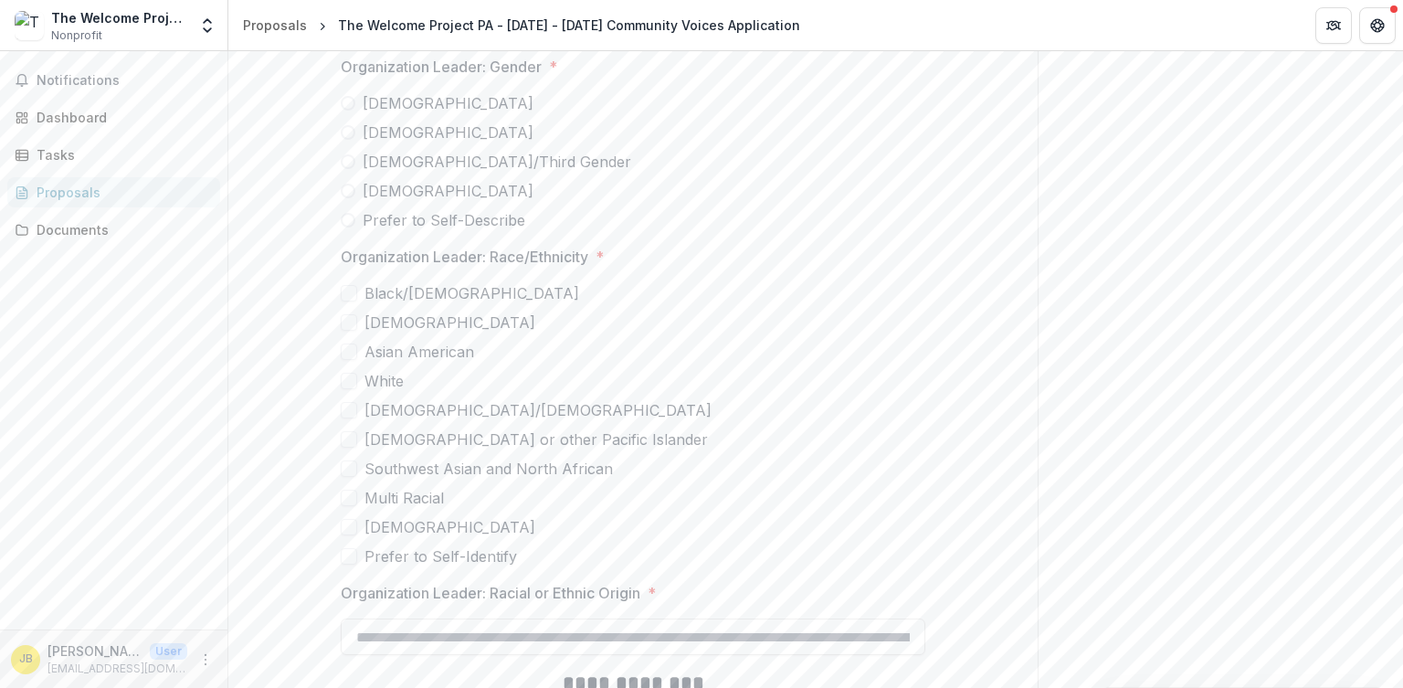
type input "**********"
click at [350, 133] on span at bounding box center [348, 132] width 15 height 15
click at [353, 548] on span at bounding box center [349, 556] width 16 height 16
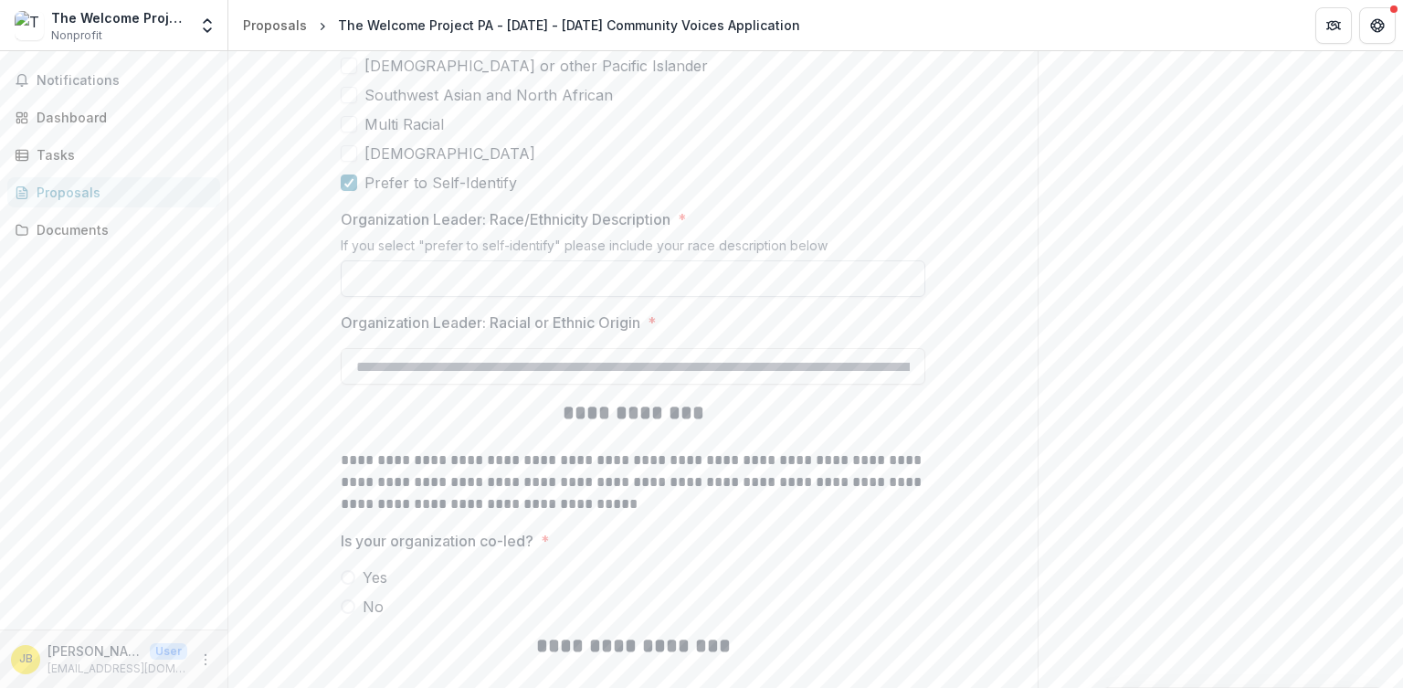
click at [568, 280] on input "Organization Leader: Race/Ethnicity Description *" at bounding box center [633, 278] width 585 height 37
type input "**********"
click at [514, 375] on input "Organization Leader: Racial or Ethnic Origin *" at bounding box center [633, 366] width 585 height 37
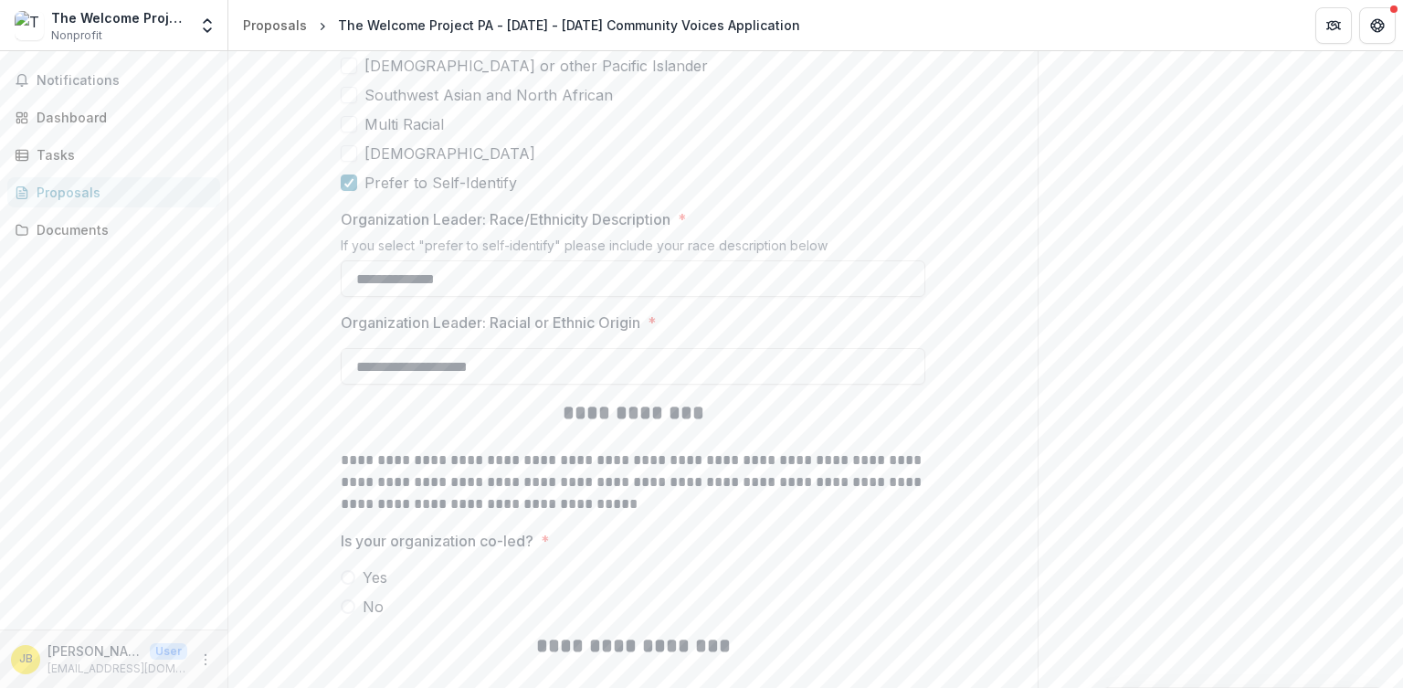
type input "**********"
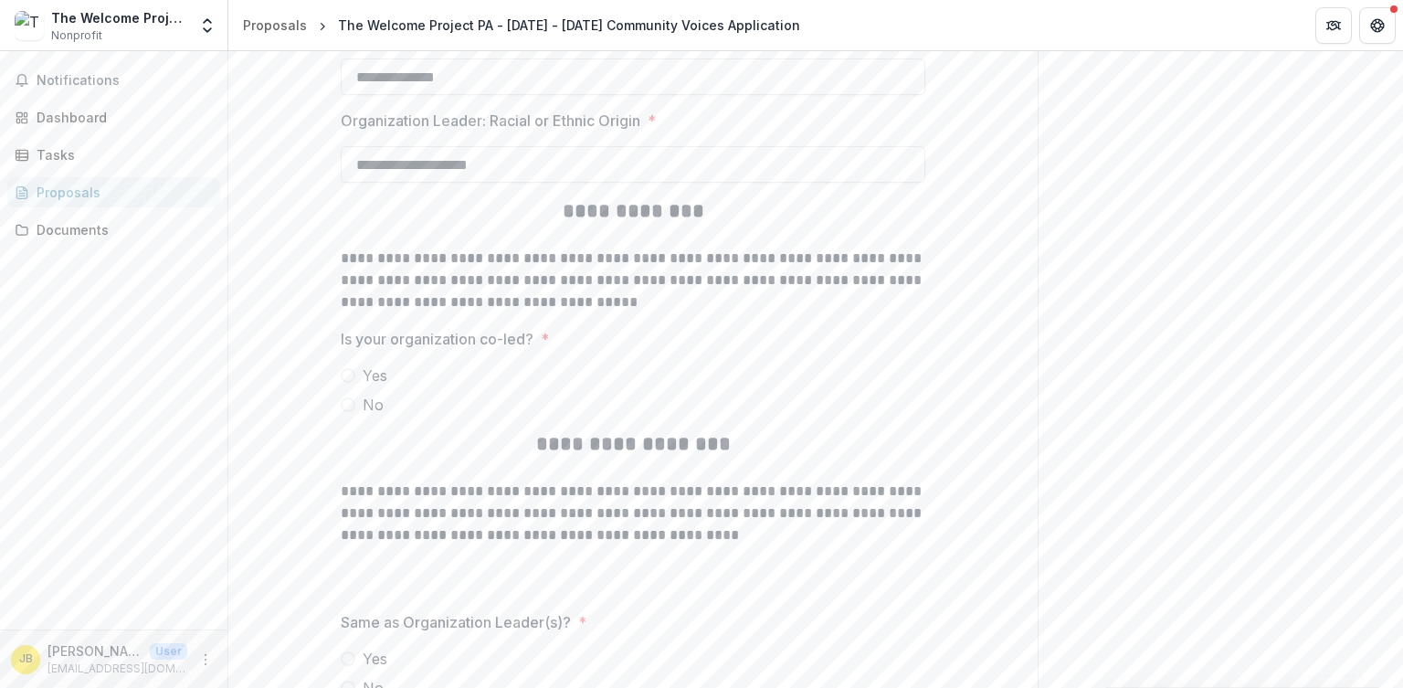
scroll to position [4250, 0]
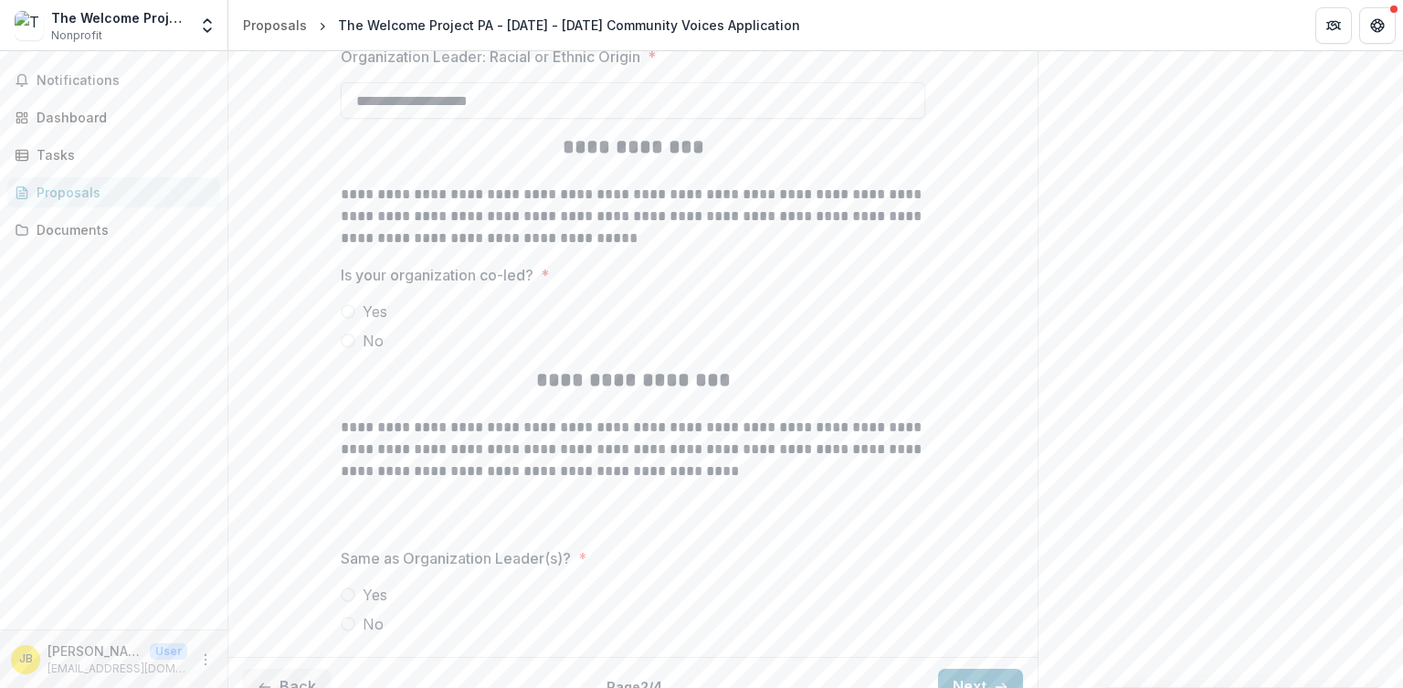
click at [352, 309] on span at bounding box center [348, 311] width 15 height 15
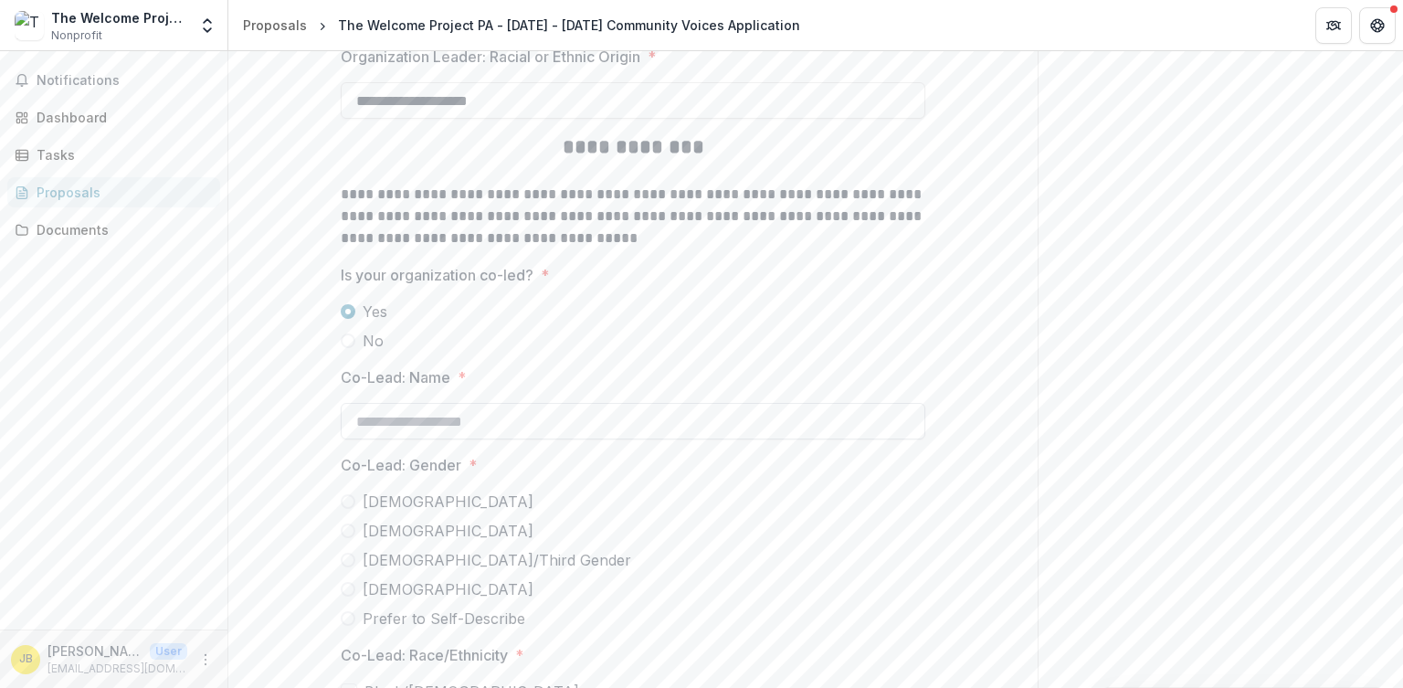
click at [585, 419] on input "Co-Lead: Name *" at bounding box center [633, 421] width 585 height 37
type input "**********"
click at [348, 500] on span at bounding box center [348, 501] width 15 height 15
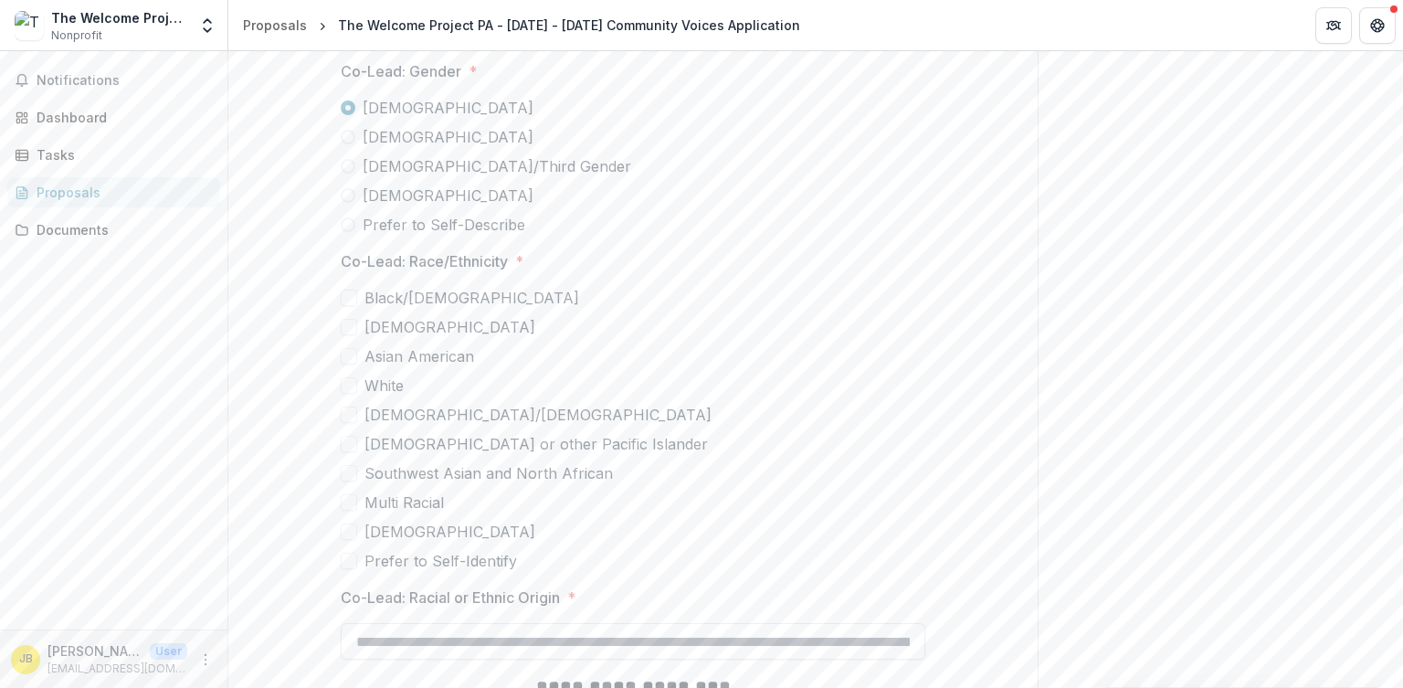
scroll to position [4730, 0]
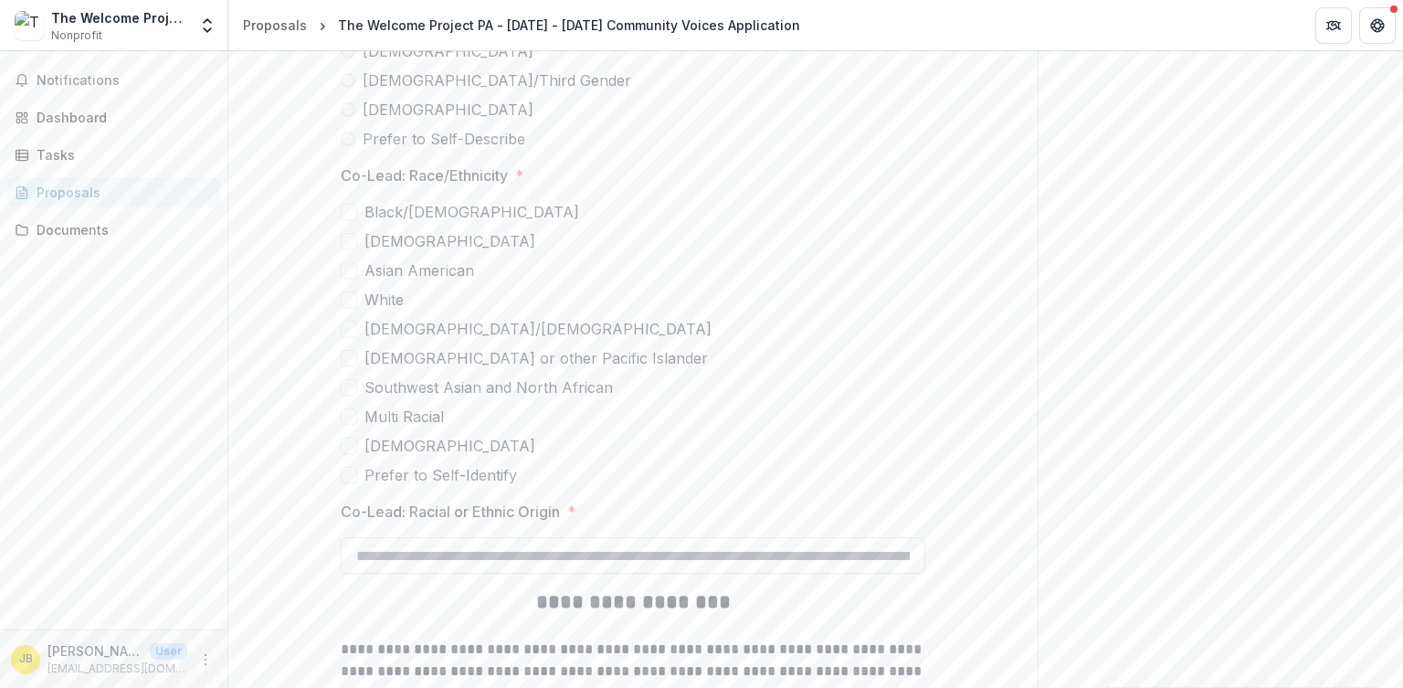
click at [353, 330] on span at bounding box center [349, 329] width 16 height 16
click at [403, 554] on input "Co-Lead: Racial or Ethnic Origin *" at bounding box center [633, 555] width 585 height 37
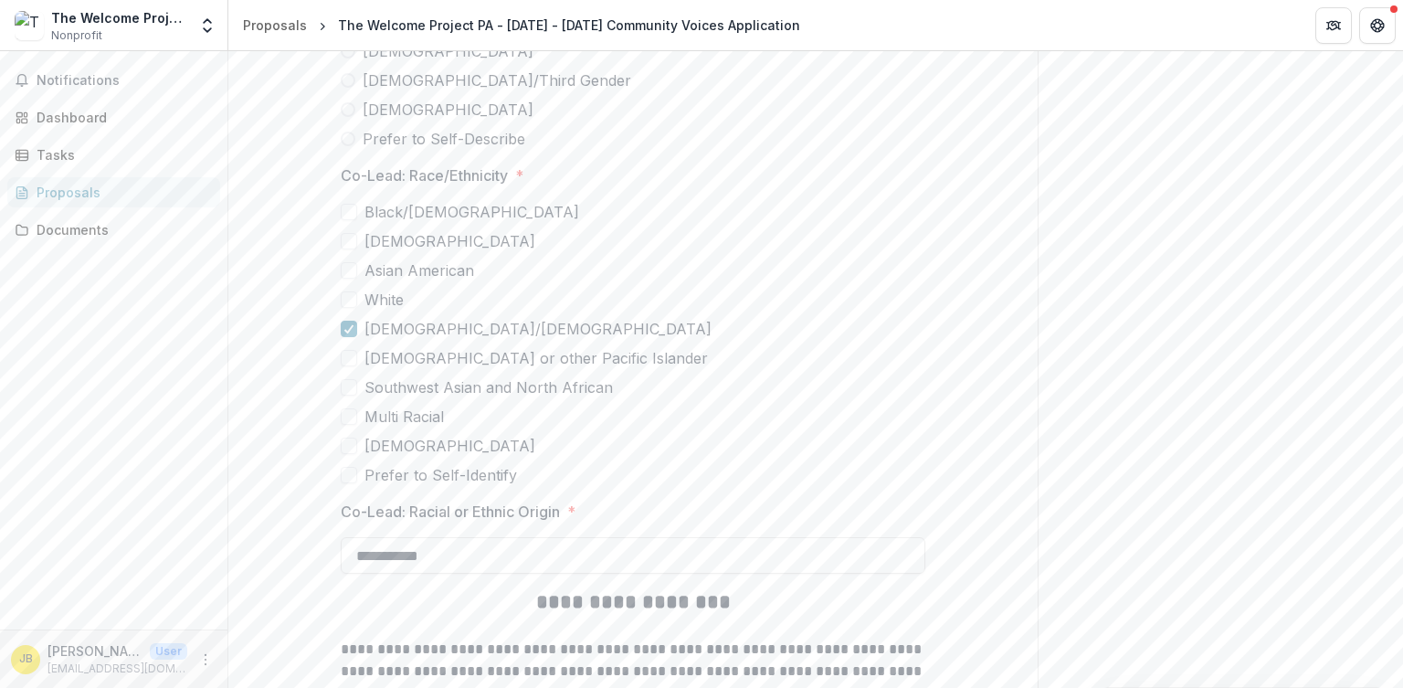
type input "**********"
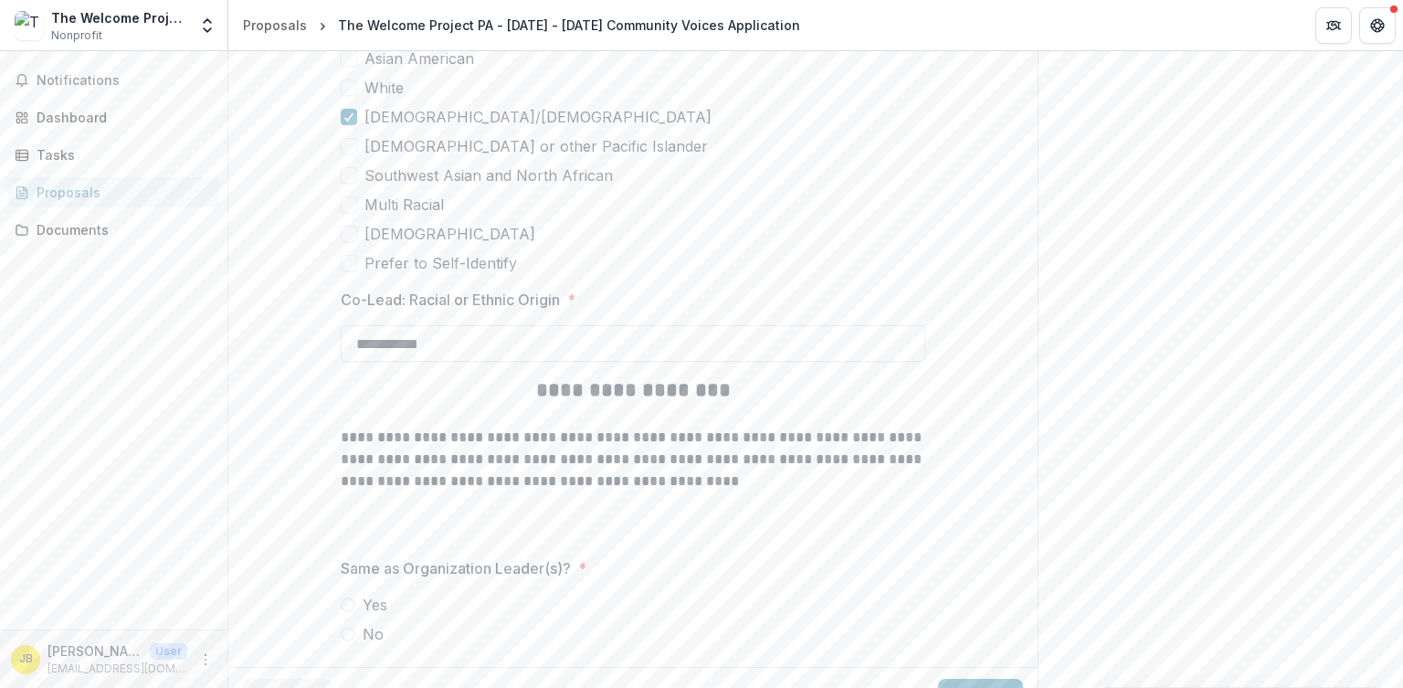
scroll to position [4976, 0]
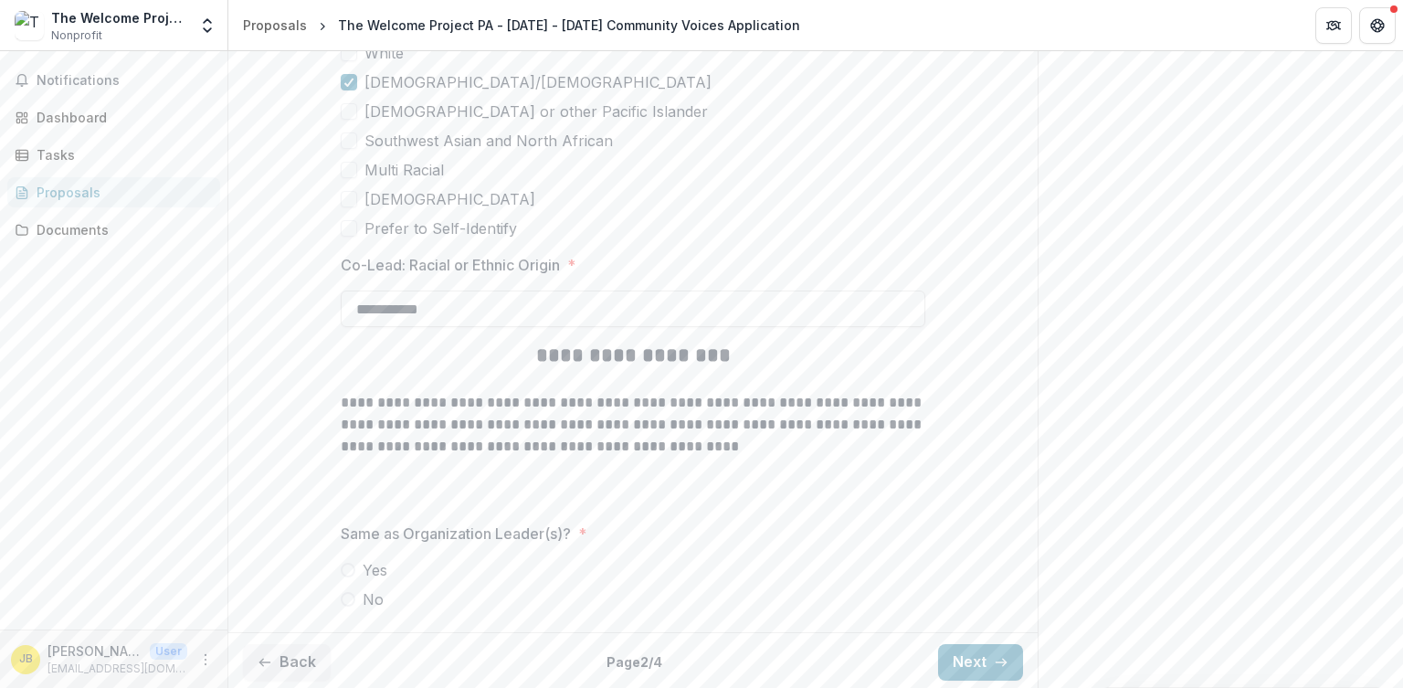
click at [349, 568] on span at bounding box center [348, 570] width 15 height 15
click at [967, 659] on button "Next" at bounding box center [980, 662] width 85 height 37
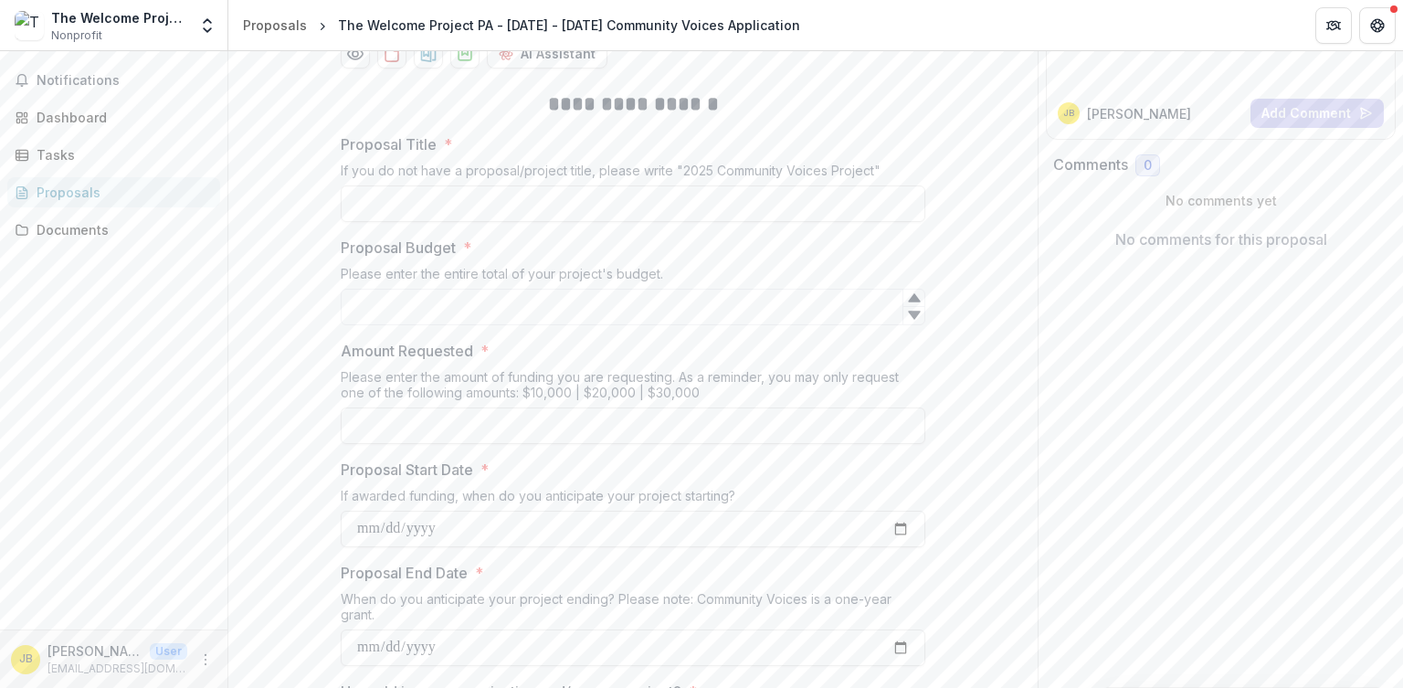
scroll to position [0, 0]
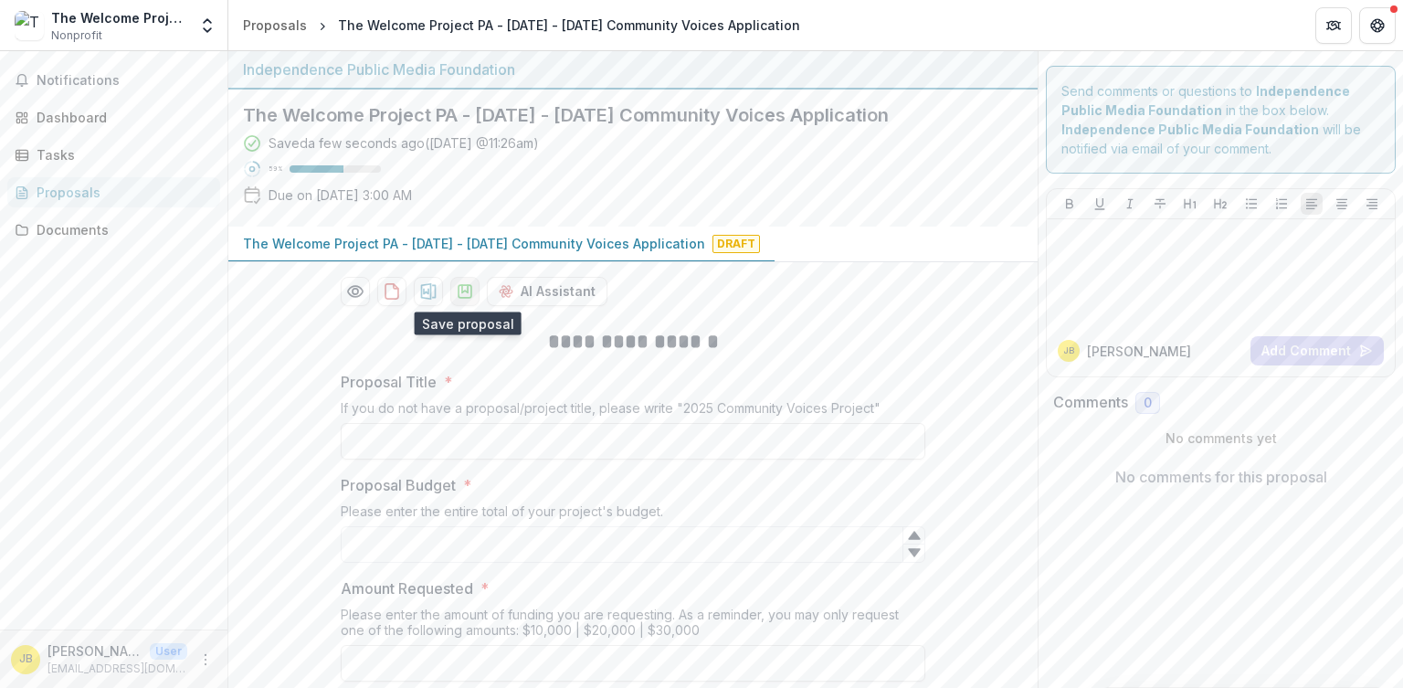
click at [465, 297] on icon "download-proposal" at bounding box center [465, 291] width 13 height 13
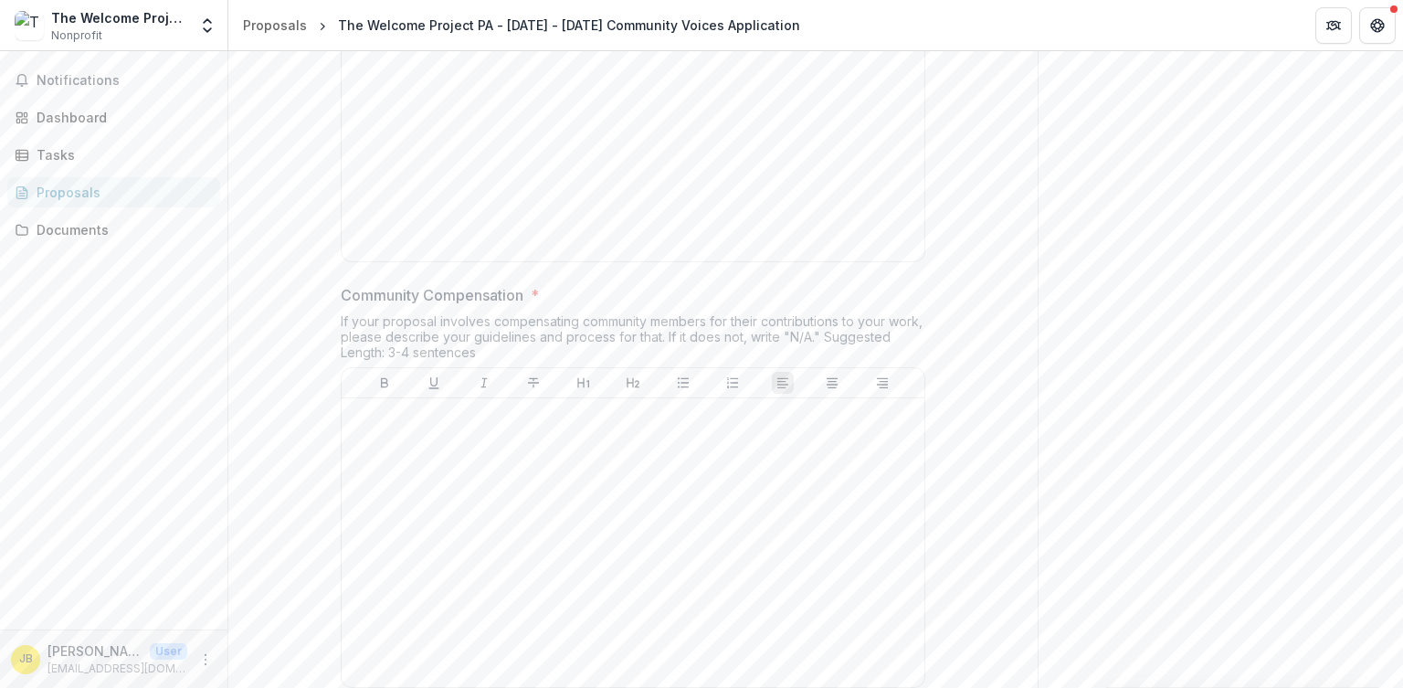
scroll to position [4987, 0]
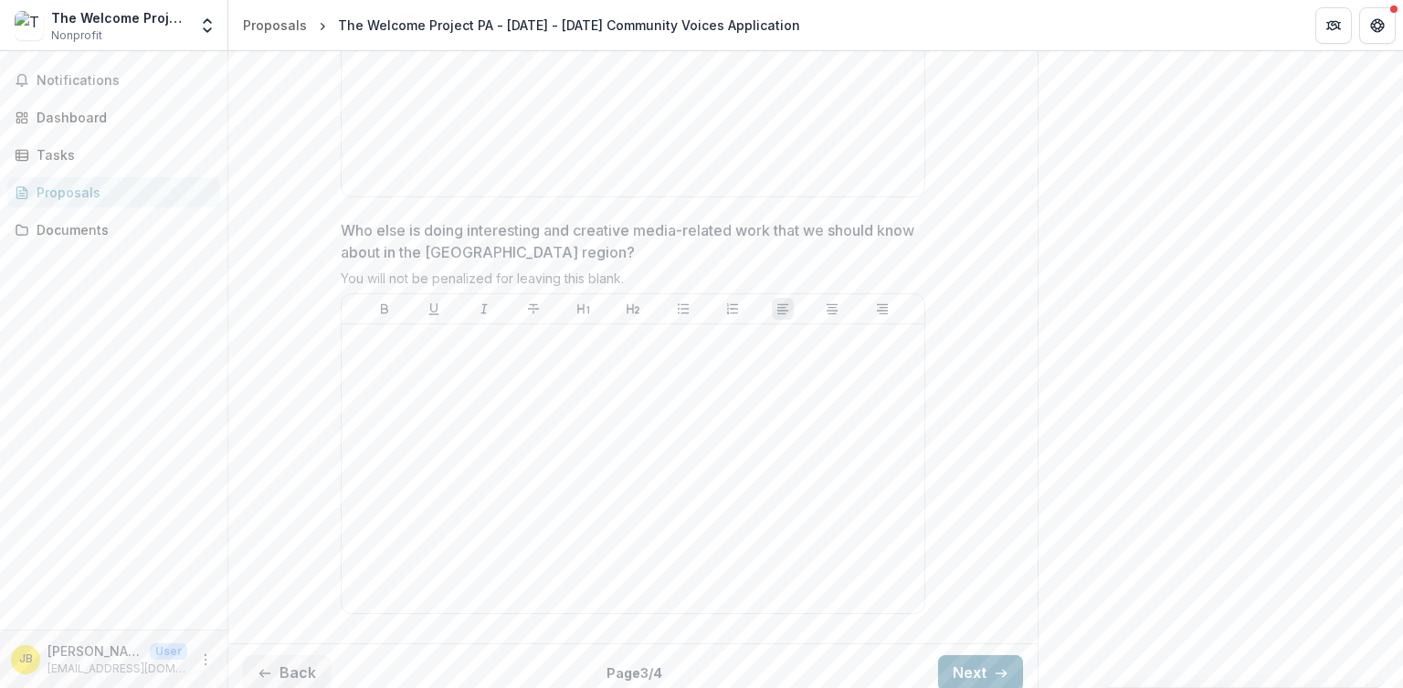
click at [1004, 666] on icon "button" at bounding box center [1001, 673] width 15 height 15
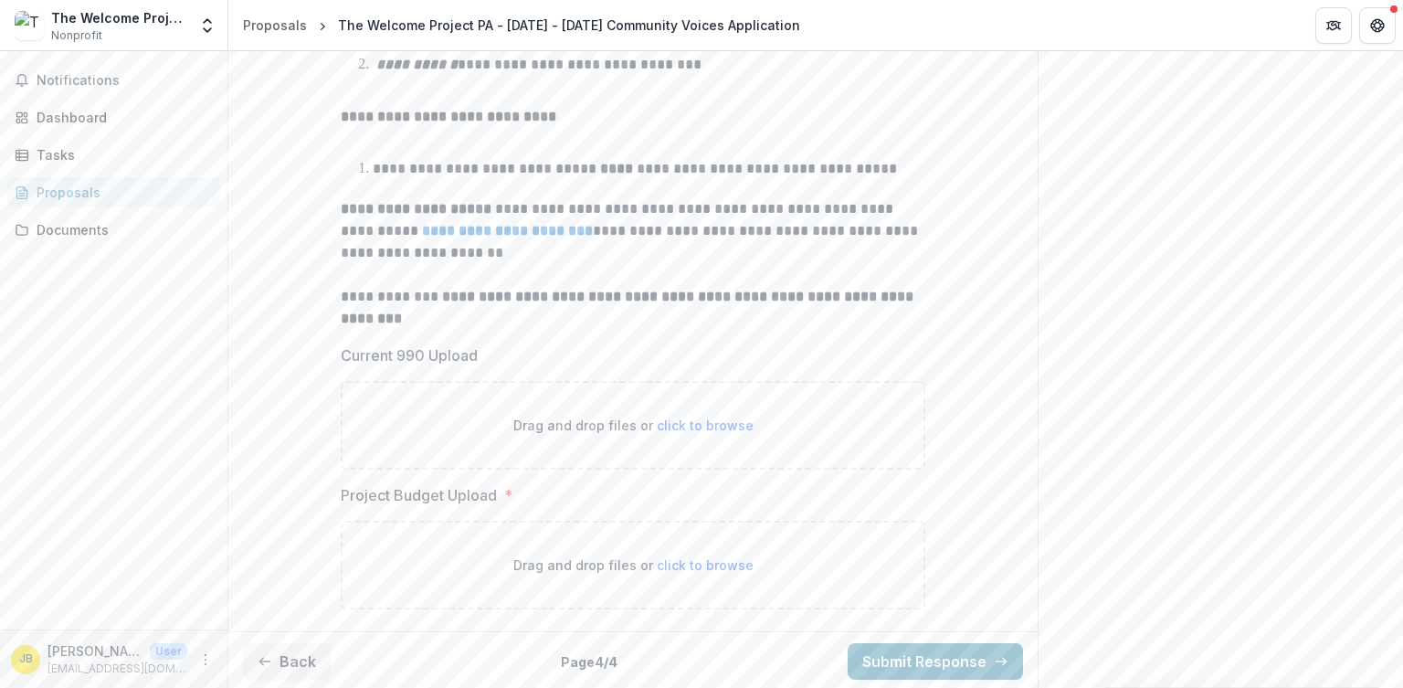
scroll to position [0, 0]
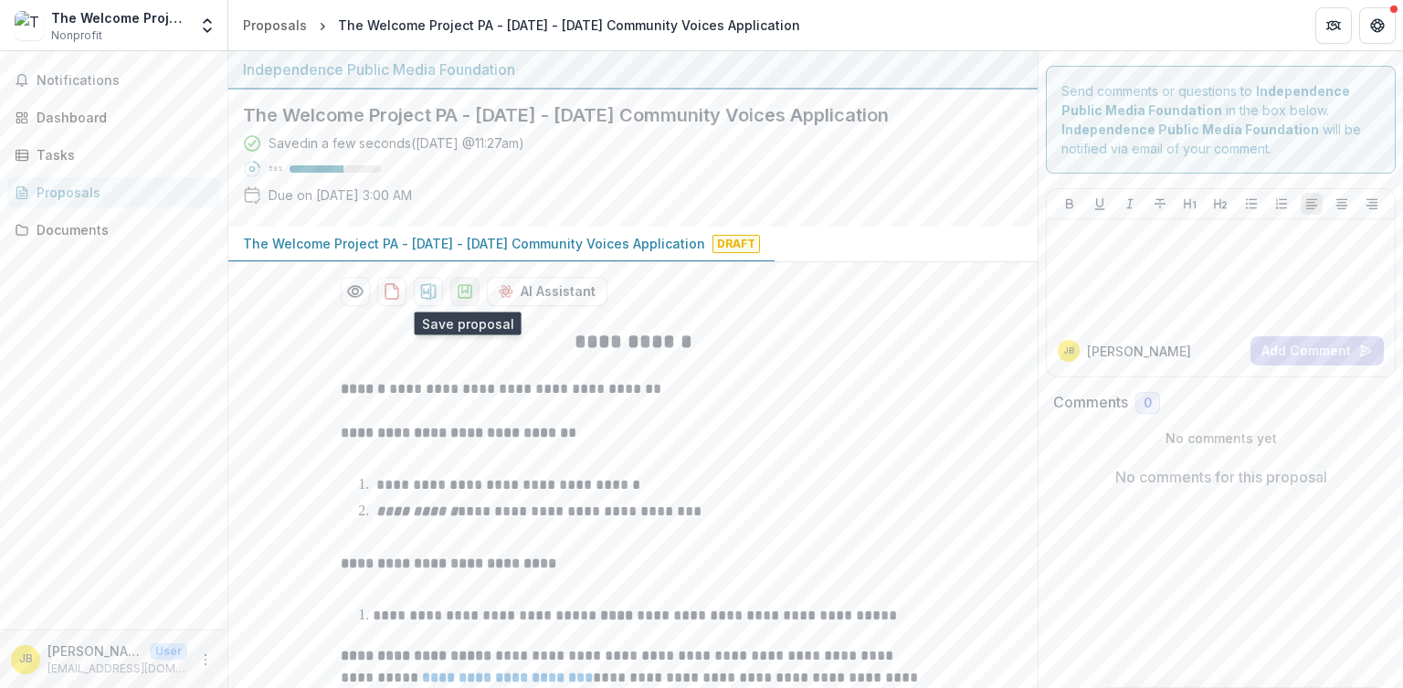
click at [461, 288] on icon "download-proposal" at bounding box center [465, 291] width 18 height 18
